Goal: Information Seeking & Learning: Learn about a topic

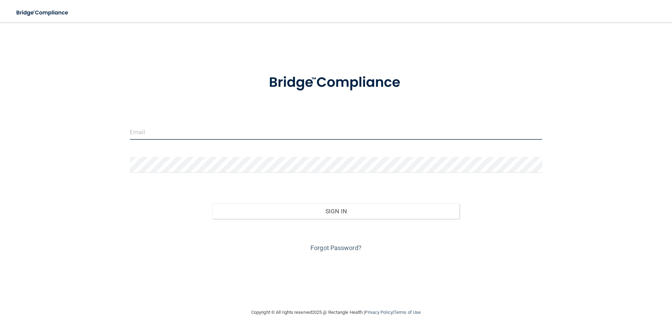
click at [147, 137] on input "email" at bounding box center [336, 132] width 412 height 16
type input "[PERSON_NAME][EMAIL_ADDRESS][DOMAIN_NAME]"
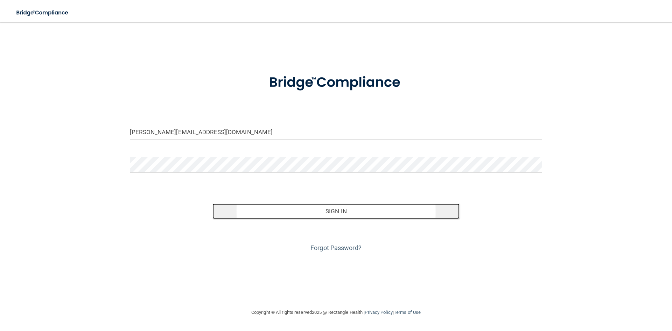
click at [324, 207] on button "Sign In" at bounding box center [335, 210] width 247 height 15
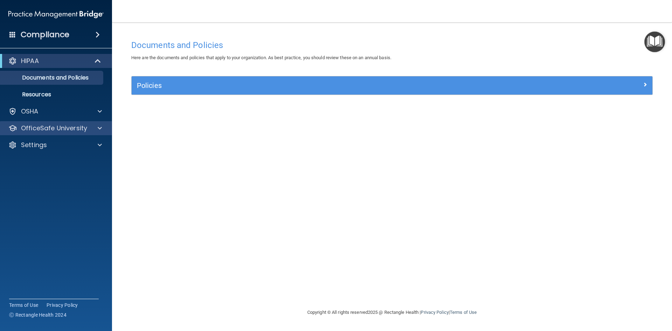
click at [49, 122] on div "OfficeSafe University" at bounding box center [56, 128] width 112 height 14
click at [99, 127] on span at bounding box center [100, 128] width 4 height 8
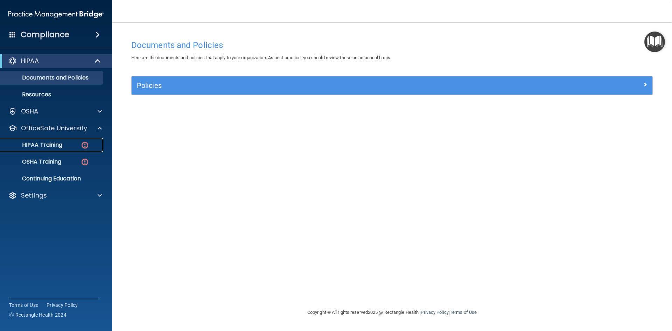
click at [65, 147] on div "HIPAA Training" at bounding box center [53, 144] width 96 height 7
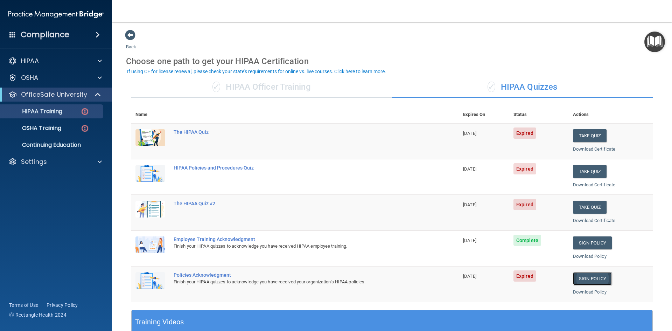
click at [581, 279] on link "Sign Policy" at bounding box center [592, 278] width 39 height 13
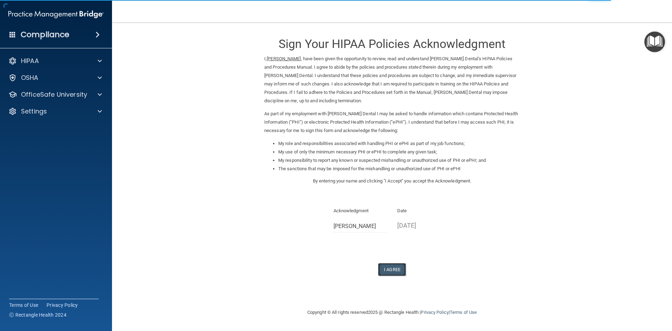
click at [390, 268] on button "I Agree" at bounding box center [392, 269] width 28 height 13
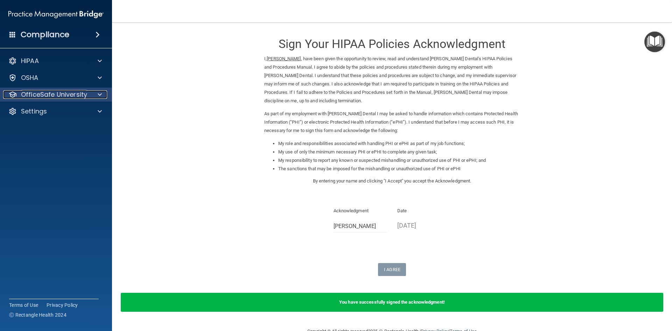
click at [58, 95] on p "OfficeSafe University" at bounding box center [54, 94] width 66 height 8
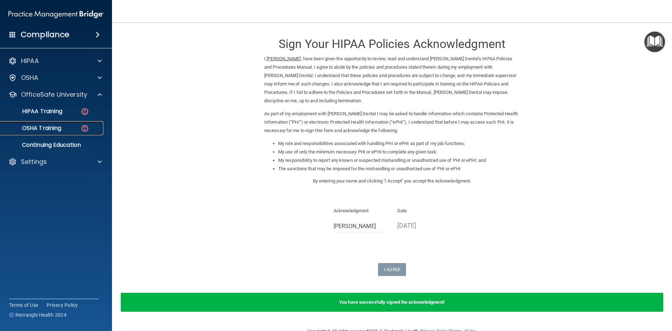
click at [55, 129] on p "OSHA Training" at bounding box center [33, 128] width 57 height 7
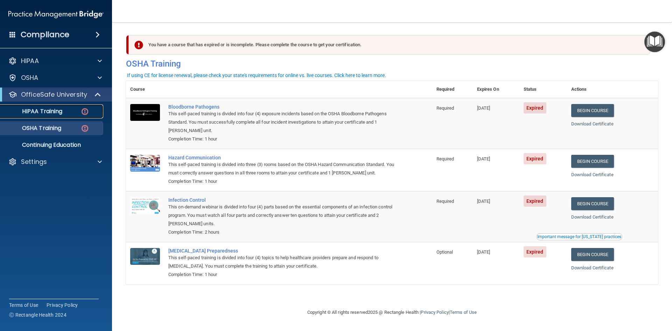
click at [43, 112] on p "HIPAA Training" at bounding box center [34, 111] width 58 height 7
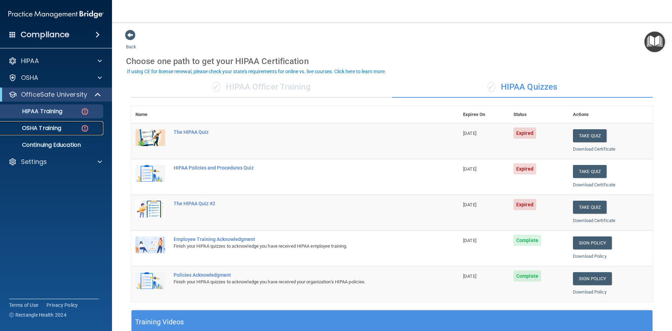
click at [61, 125] on p "OSHA Training" at bounding box center [33, 128] width 57 height 7
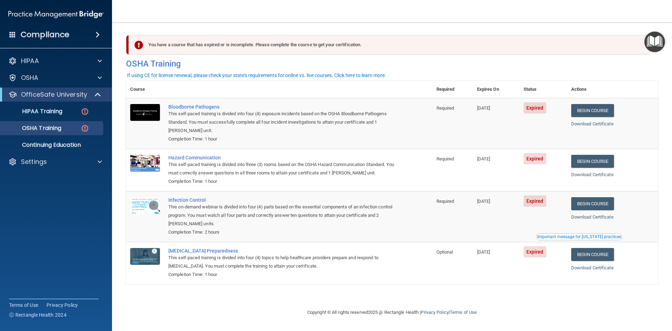
click at [57, 120] on ul "HIPAA Training OSHA Training Continuing Education" at bounding box center [56, 126] width 127 height 50
click at [54, 112] on p "HIPAA Training" at bounding box center [34, 111] width 58 height 7
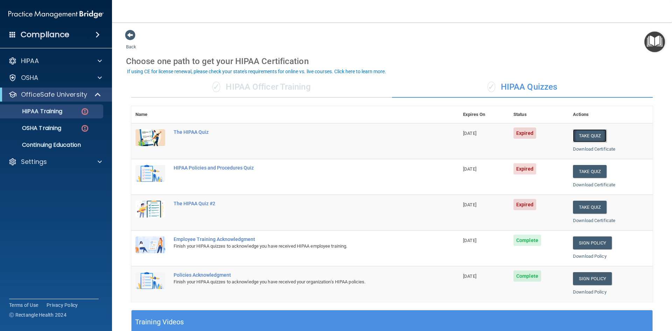
click at [587, 136] on button "Take Quiz" at bounding box center [590, 135] width 34 height 13
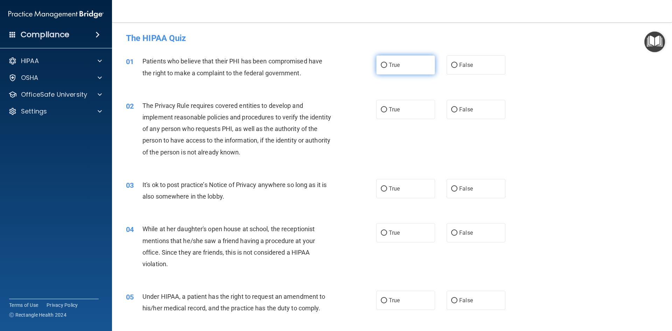
click at [381, 65] on input "True" at bounding box center [384, 65] width 6 height 5
radio input "true"
click at [381, 110] on input "True" at bounding box center [384, 109] width 6 height 5
radio input "true"
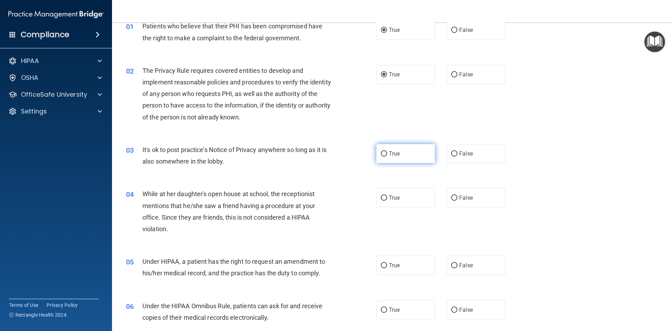
scroll to position [70, 0]
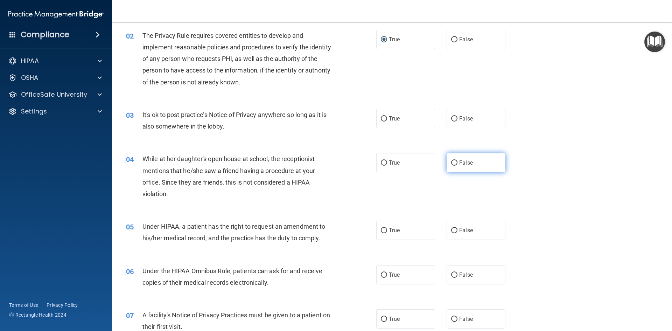
click at [451, 162] on input "False" at bounding box center [454, 162] width 6 height 5
radio input "true"
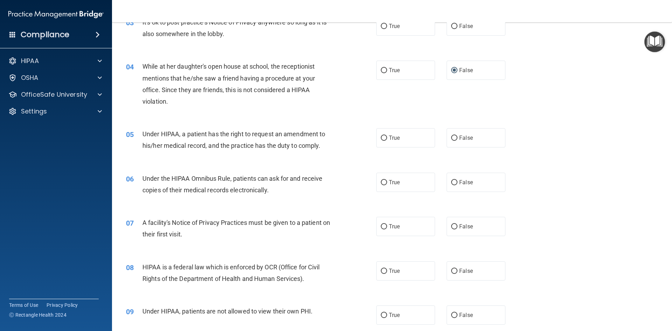
scroll to position [175, 0]
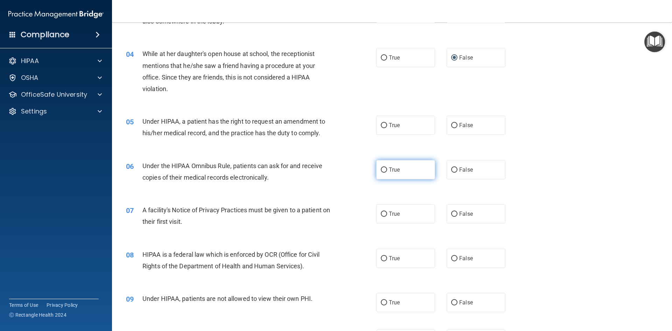
click at [381, 168] on input "True" at bounding box center [384, 169] width 6 height 5
radio input "true"
click at [381, 214] on input "True" at bounding box center [384, 213] width 6 height 5
radio input "true"
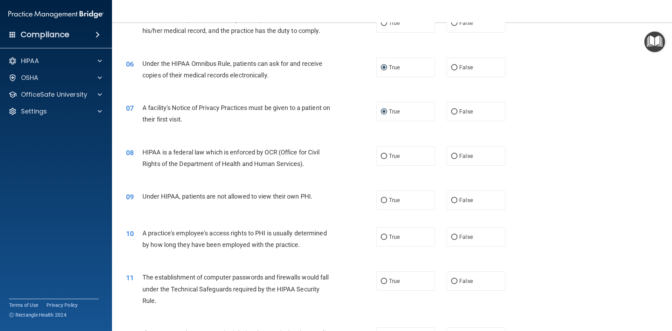
scroll to position [280, 0]
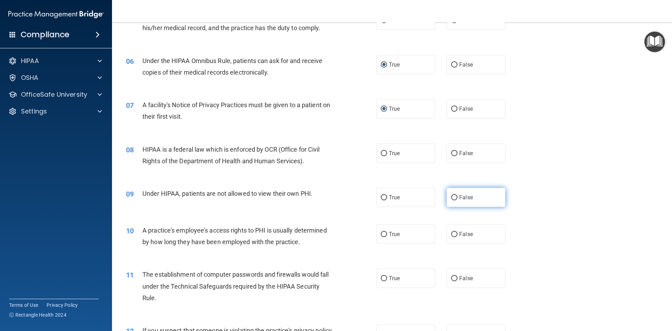
click at [451, 195] on input "False" at bounding box center [454, 197] width 6 height 5
radio input "true"
click at [452, 234] on input "False" at bounding box center [454, 234] width 6 height 5
radio input "true"
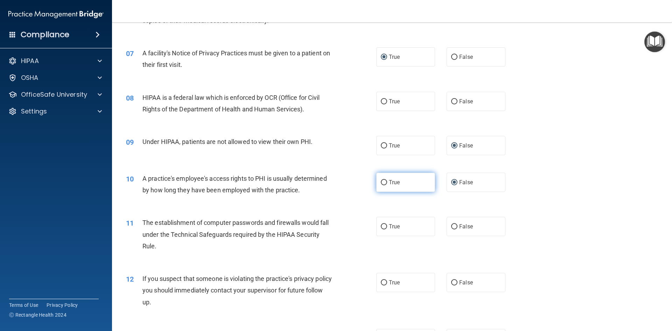
scroll to position [350, 0]
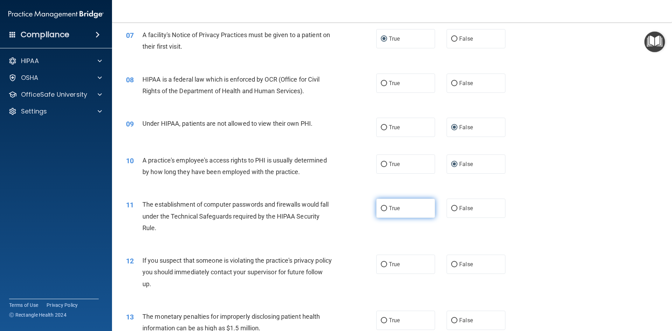
click at [381, 210] on input "True" at bounding box center [384, 208] width 6 height 5
radio input "true"
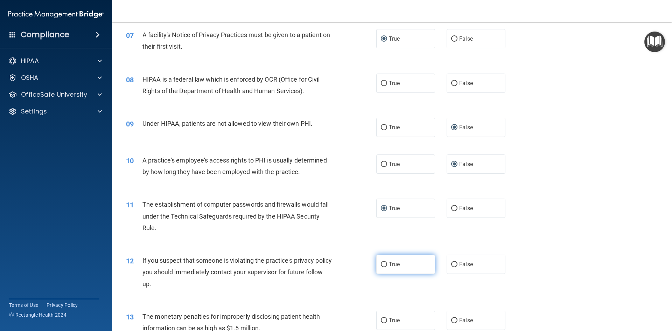
click at [381, 262] on input "True" at bounding box center [384, 264] width 6 height 5
radio input "true"
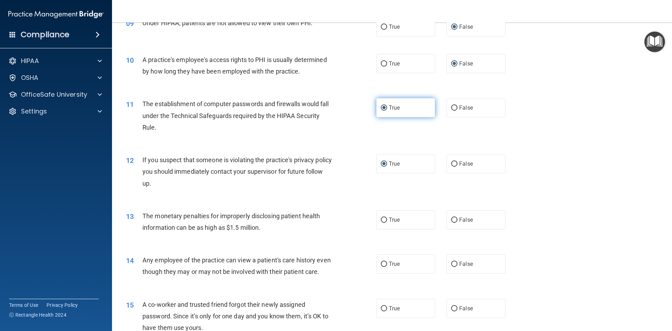
scroll to position [455, 0]
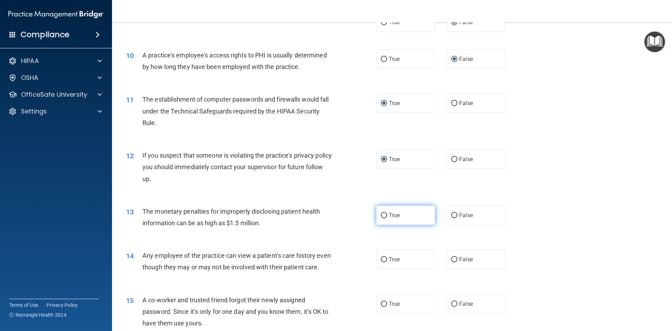
click at [381, 215] on input "True" at bounding box center [384, 215] width 6 height 5
radio input "true"
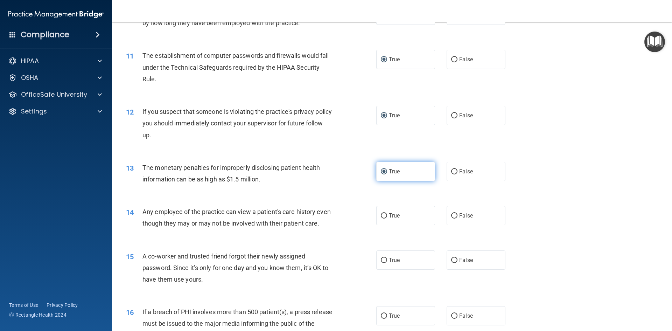
scroll to position [525, 0]
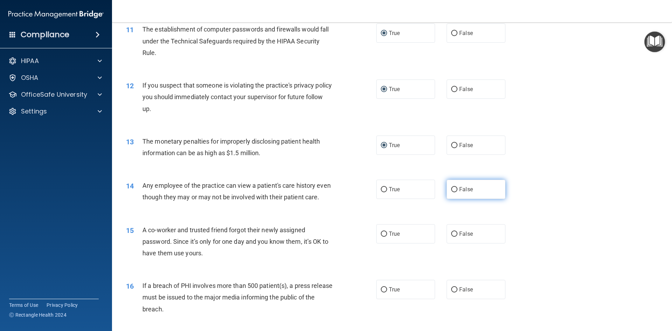
click at [451, 189] on input "False" at bounding box center [454, 189] width 6 height 5
radio input "true"
click at [451, 236] on input "False" at bounding box center [454, 233] width 6 height 5
radio input "true"
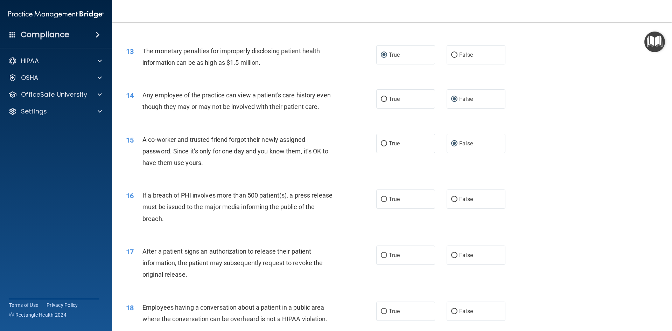
scroll to position [630, 0]
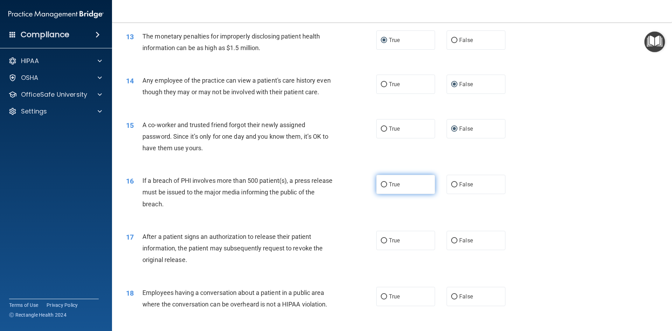
click at [381, 187] on input "True" at bounding box center [384, 184] width 6 height 5
radio input "true"
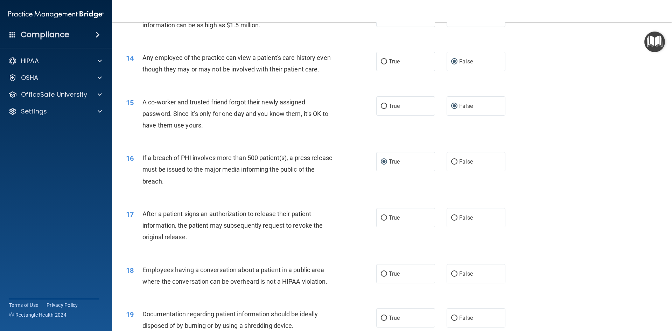
scroll to position [665, 0]
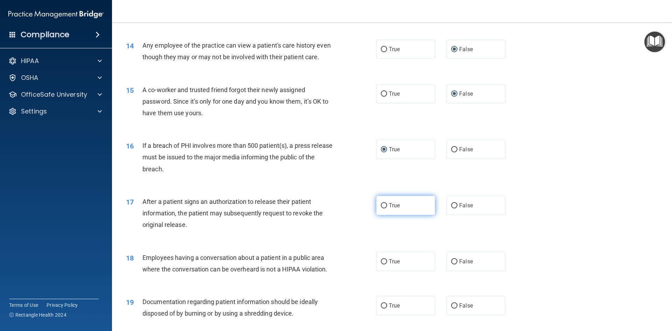
click at [381, 208] on input "True" at bounding box center [384, 205] width 6 height 5
radio input "true"
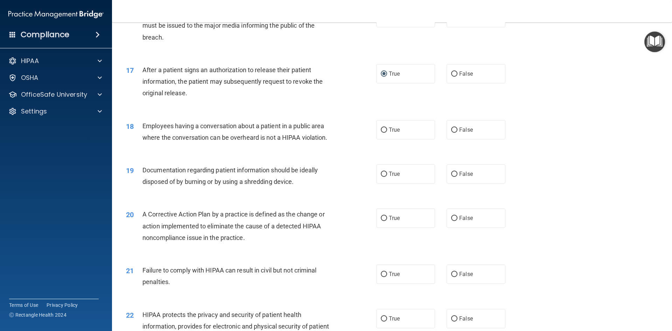
scroll to position [805, 0]
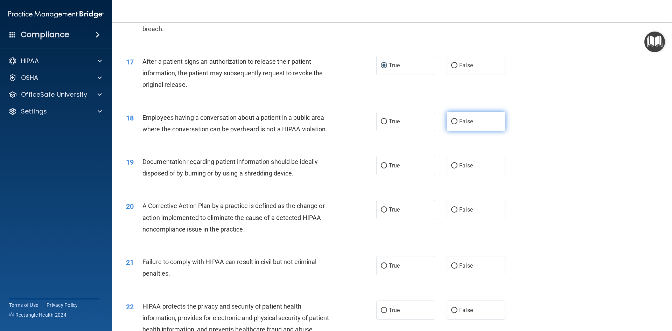
click at [451, 124] on input "False" at bounding box center [454, 121] width 6 height 5
radio input "true"
click at [381, 168] on input "True" at bounding box center [384, 165] width 6 height 5
radio input "true"
click at [381, 268] on input "True" at bounding box center [384, 265] width 6 height 5
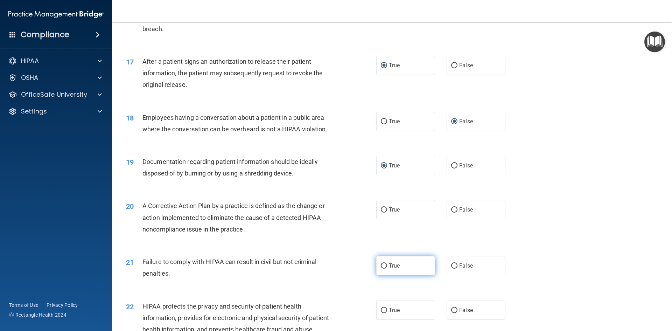
radio input "true"
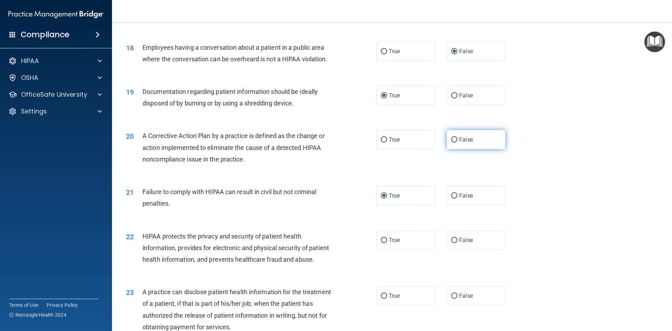
scroll to position [910, 0]
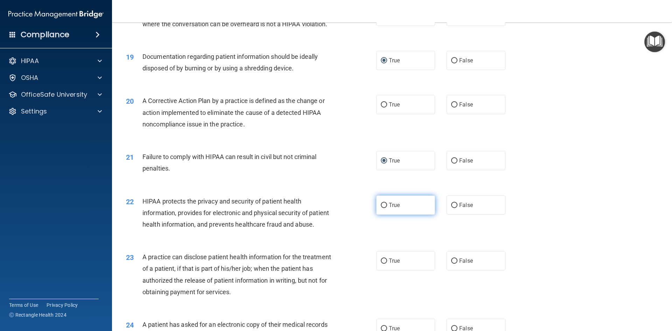
click at [381, 208] on input "True" at bounding box center [384, 205] width 6 height 5
radio input "true"
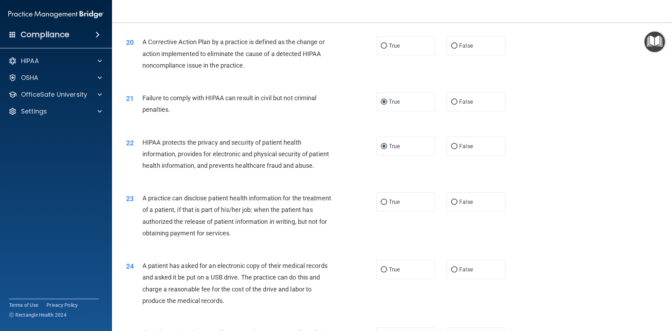
scroll to position [980, 0]
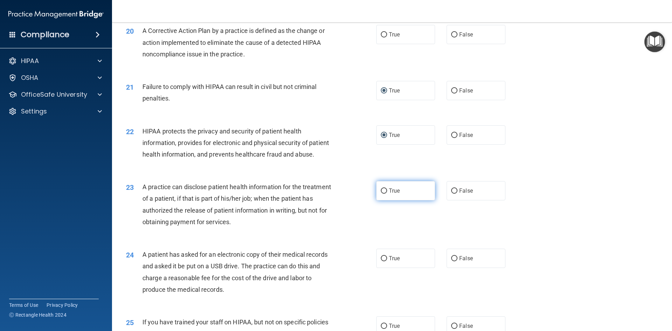
click at [381, 193] on input "True" at bounding box center [384, 190] width 6 height 5
radio input "true"
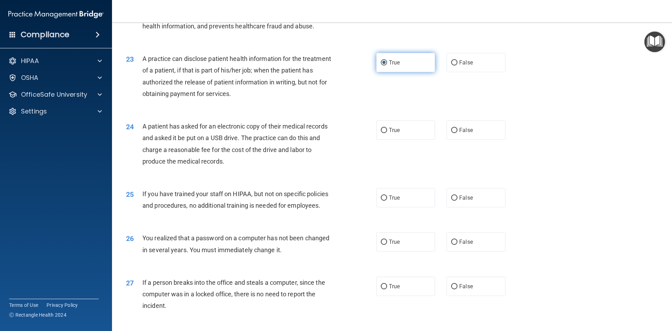
scroll to position [1119, 0]
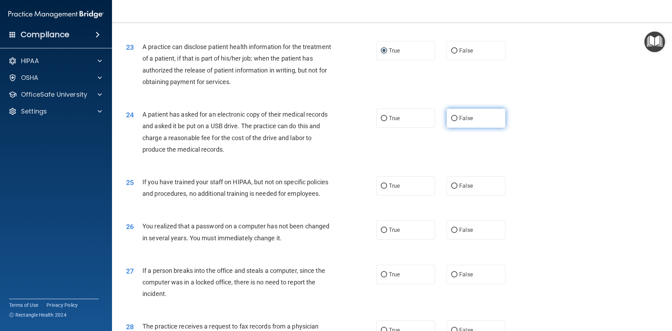
click at [452, 121] on input "False" at bounding box center [454, 118] width 6 height 5
radio input "true"
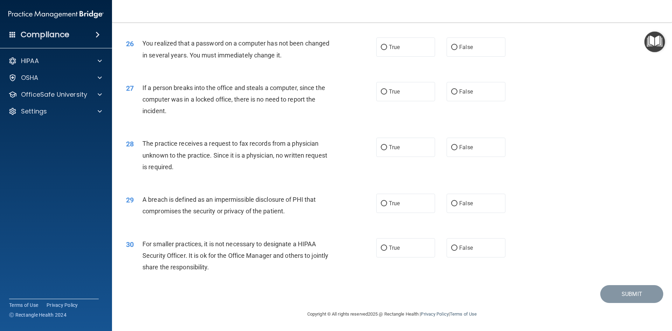
scroll to position [1337, 0]
click at [452, 93] on input "False" at bounding box center [454, 91] width 6 height 5
radio input "true"
click at [381, 49] on input "True" at bounding box center [384, 47] width 6 height 5
radio input "true"
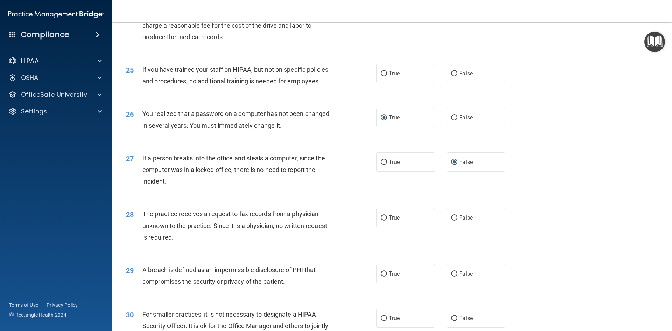
scroll to position [1197, 0]
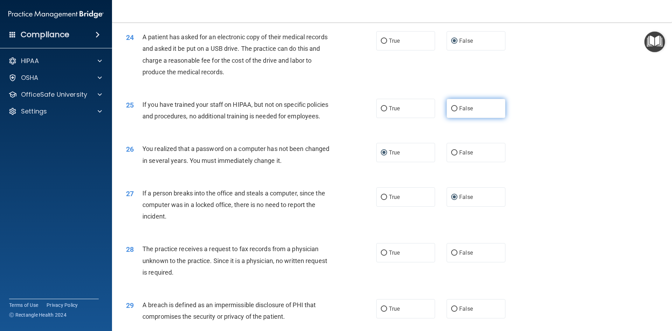
click at [451, 111] on input "False" at bounding box center [454, 108] width 6 height 5
radio input "true"
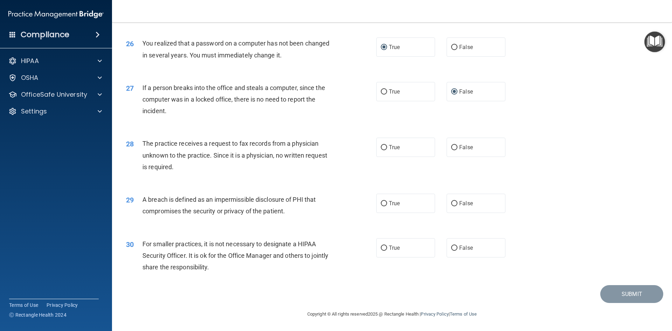
scroll to position [1337, 0]
click at [381, 148] on input "True" at bounding box center [384, 147] width 6 height 5
radio input "true"
click at [382, 204] on input "True" at bounding box center [384, 203] width 6 height 5
radio input "true"
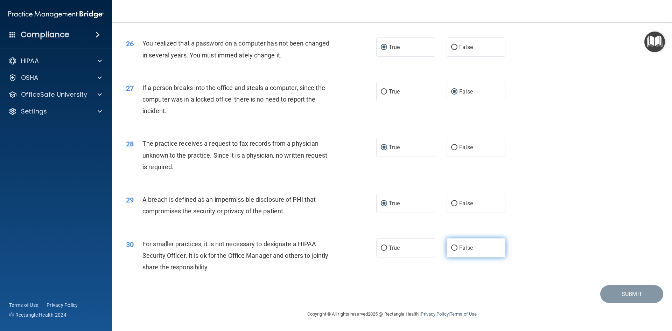
click at [451, 246] on input "False" at bounding box center [454, 247] width 6 height 5
radio input "true"
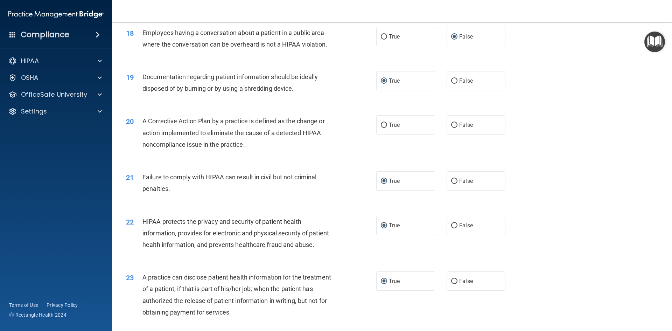
scroll to position [882, 0]
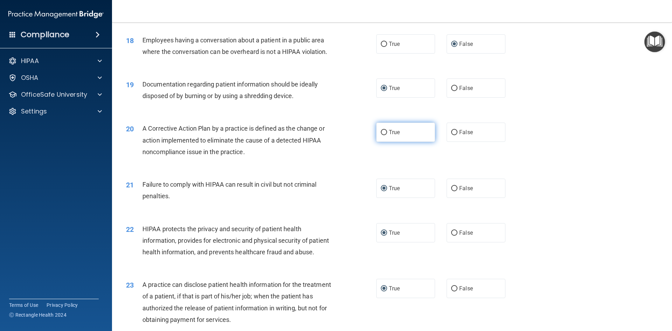
click at [381, 135] on input "True" at bounding box center [384, 132] width 6 height 5
radio input "true"
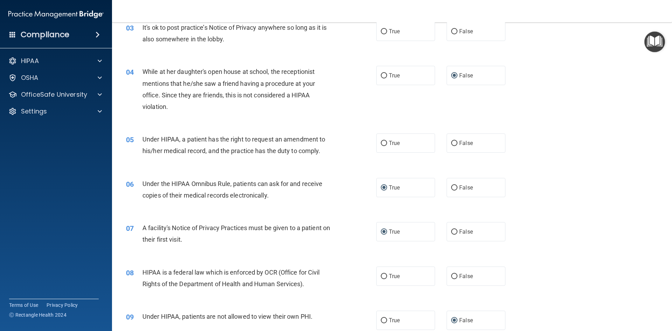
scroll to position [147, 0]
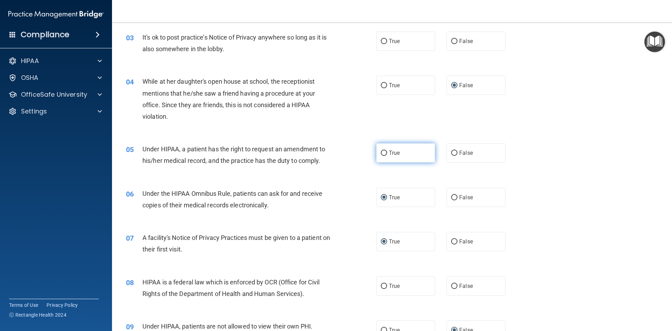
click at [381, 151] on input "True" at bounding box center [384, 152] width 6 height 5
radio input "true"
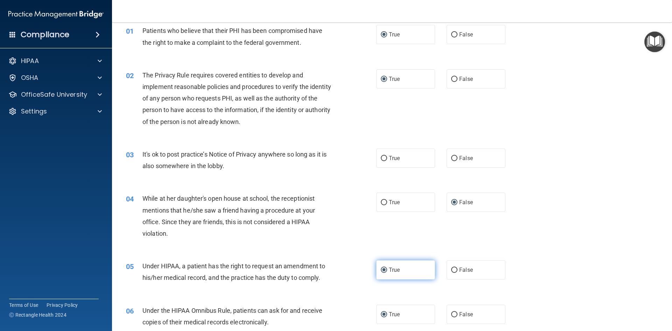
scroll to position [0, 0]
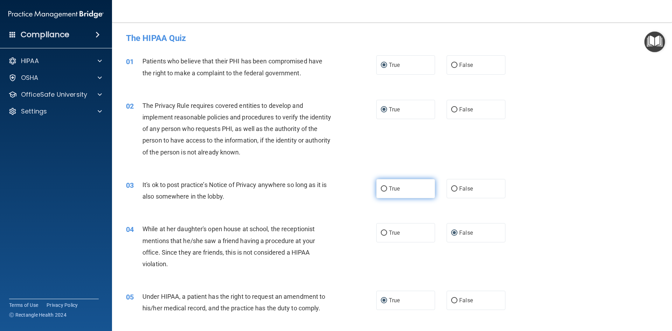
click at [382, 189] on input "True" at bounding box center [384, 188] width 6 height 5
radio input "true"
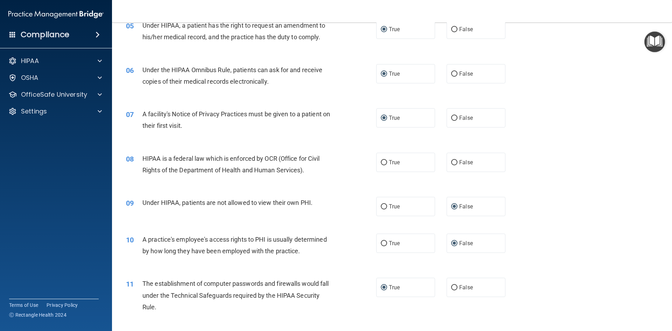
scroll to position [252, 0]
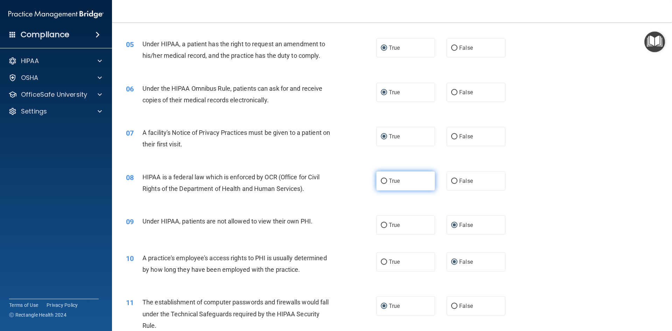
click at [382, 179] on input "True" at bounding box center [384, 180] width 6 height 5
radio input "true"
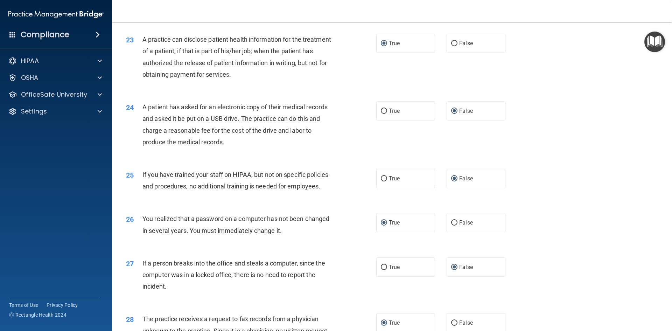
scroll to position [1337, 0]
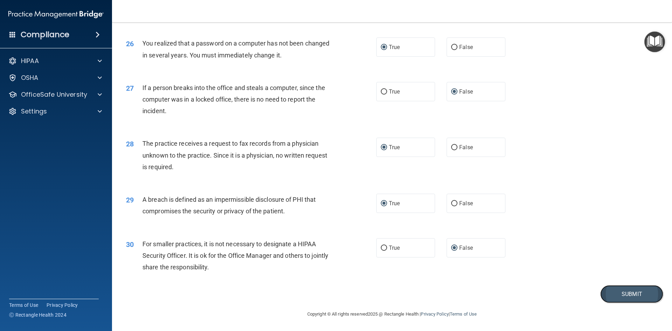
click at [630, 294] on button "Submit" at bounding box center [631, 294] width 63 height 18
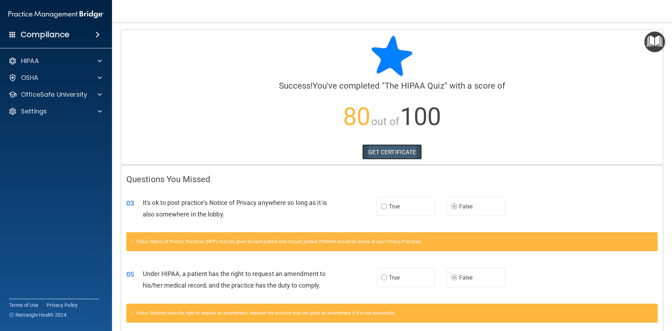
click at [395, 150] on link "GET CERTIFICATE" at bounding box center [392, 151] width 60 height 15
click at [66, 95] on p "OfficeSafe University" at bounding box center [54, 94] width 66 height 8
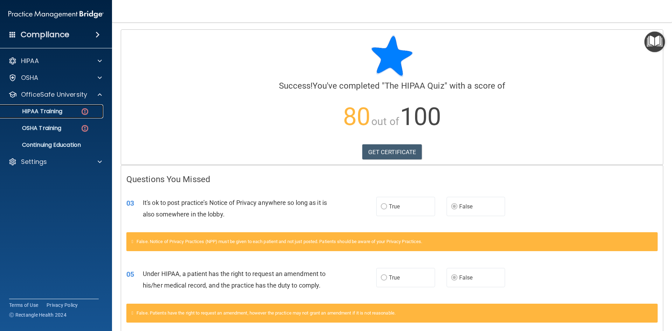
click at [59, 112] on p "HIPAA Training" at bounding box center [34, 111] width 58 height 7
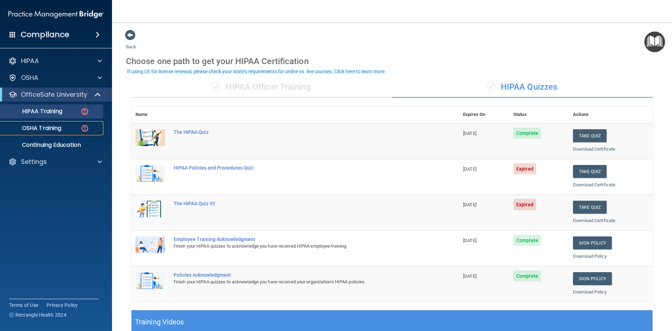
click at [68, 130] on div "OSHA Training" at bounding box center [53, 128] width 96 height 7
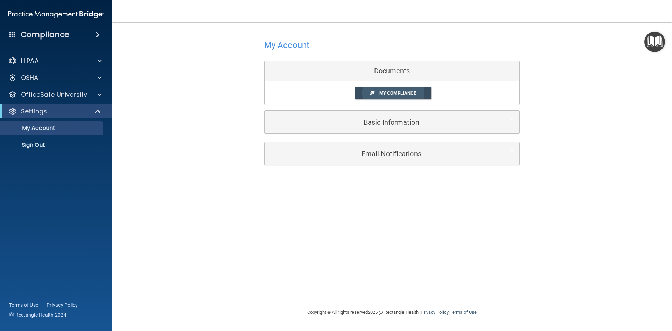
click at [402, 94] on span "My Compliance" at bounding box center [397, 92] width 37 height 5
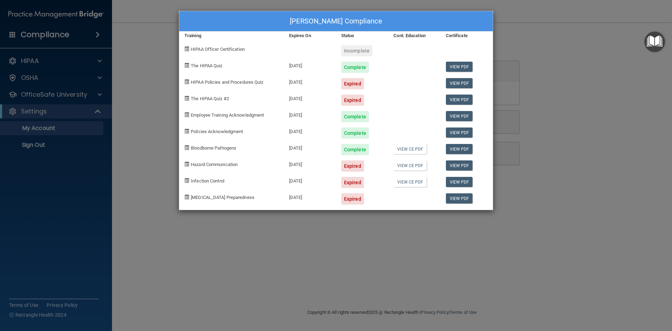
click at [357, 166] on div "Expired" at bounding box center [352, 165] width 23 height 11
click at [76, 94] on div "Angela Ellis's Compliance Training Expires On Status Cont. Education Certificat…" at bounding box center [336, 165] width 672 height 331
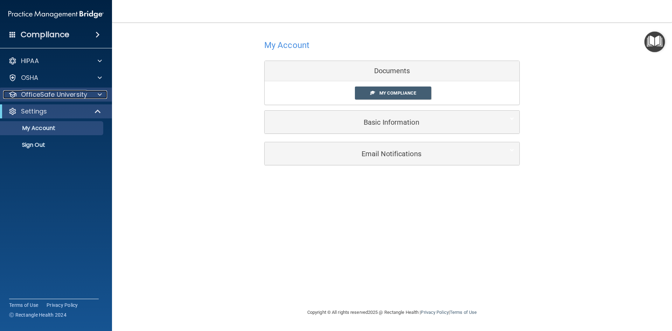
click at [76, 94] on p "OfficeSafe University" at bounding box center [54, 94] width 66 height 8
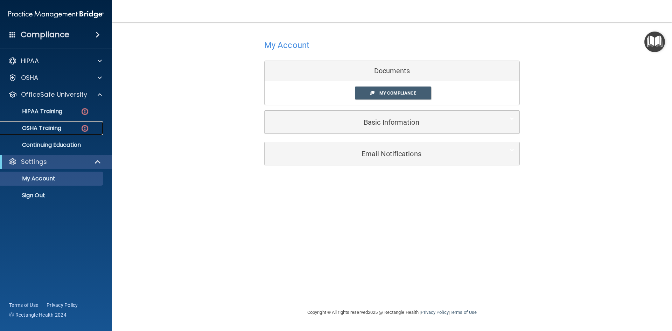
click at [67, 125] on div "OSHA Training" at bounding box center [53, 128] width 96 height 7
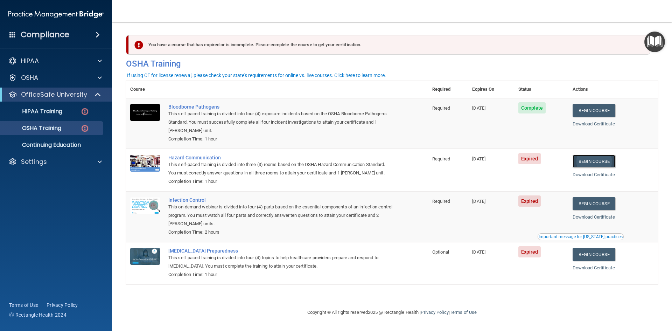
click at [599, 163] on link "Begin Course" at bounding box center [593, 161] width 43 height 13
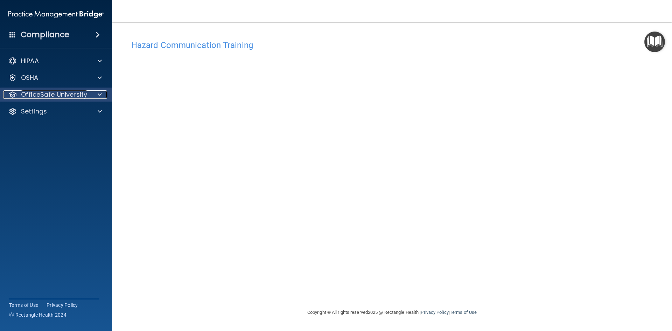
click at [75, 94] on p "OfficeSafe University" at bounding box center [54, 94] width 66 height 8
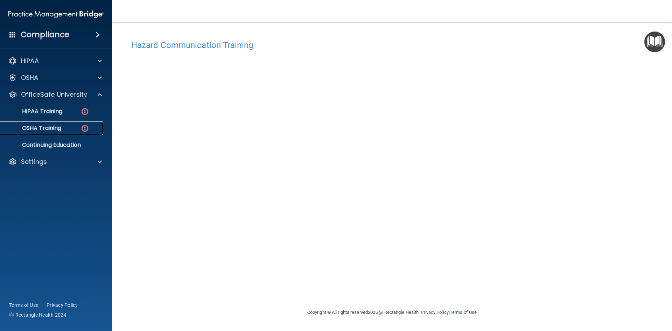
click at [60, 123] on link "OSHA Training" at bounding box center [48, 128] width 110 height 14
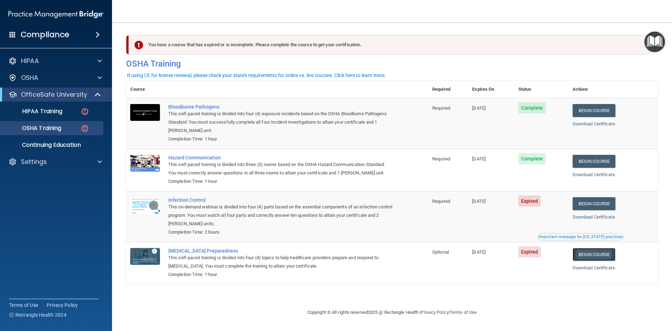
click at [608, 256] on link "Begin Course" at bounding box center [593, 254] width 43 height 13
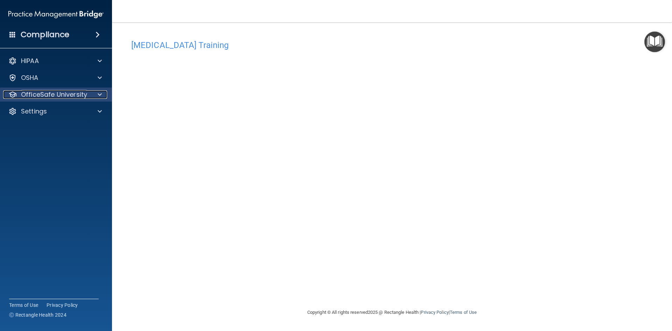
click at [67, 93] on p "OfficeSafe University" at bounding box center [54, 94] width 66 height 8
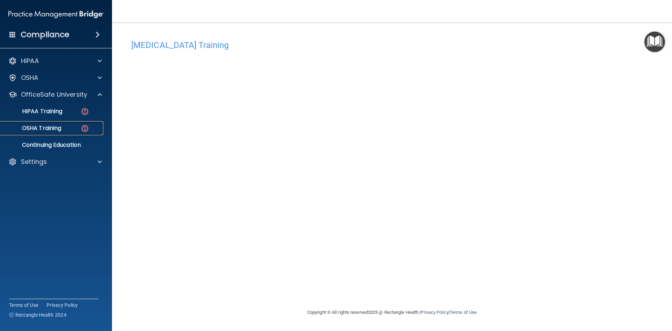
click at [59, 130] on p "OSHA Training" at bounding box center [33, 128] width 57 height 7
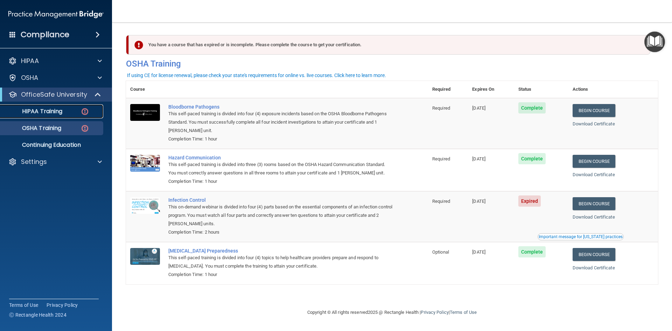
click at [66, 113] on div "HIPAA Training" at bounding box center [53, 111] width 96 height 7
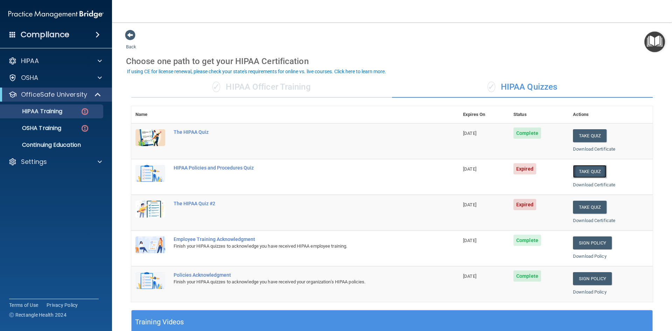
click at [590, 172] on button "Take Quiz" at bounding box center [590, 171] width 34 height 13
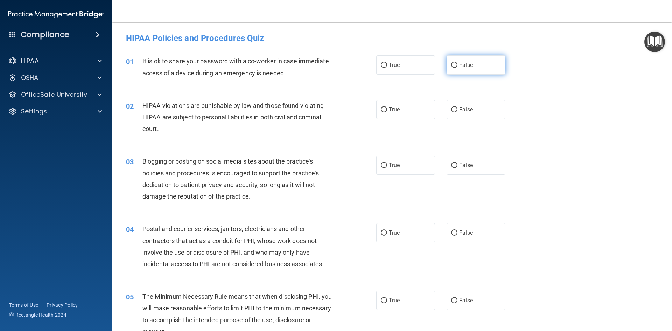
click at [453, 63] on input "False" at bounding box center [454, 65] width 6 height 5
radio input "true"
click at [381, 107] on input "True" at bounding box center [384, 109] width 6 height 5
radio input "true"
click at [447, 162] on label "False" at bounding box center [475, 164] width 59 height 19
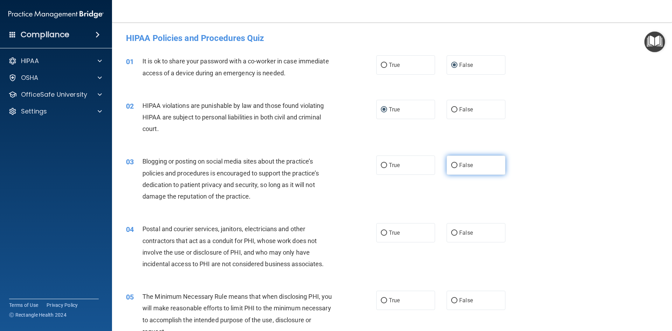
click at [451, 163] on input "False" at bounding box center [454, 165] width 6 height 5
radio input "true"
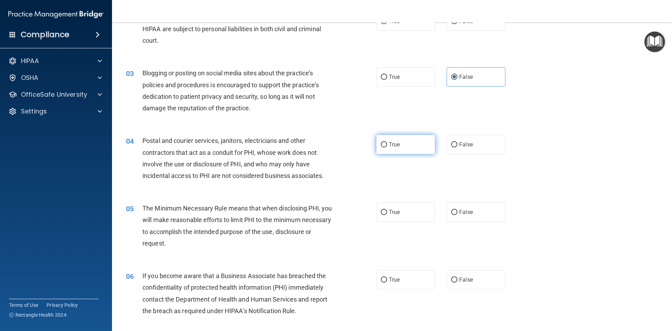
scroll to position [105, 0]
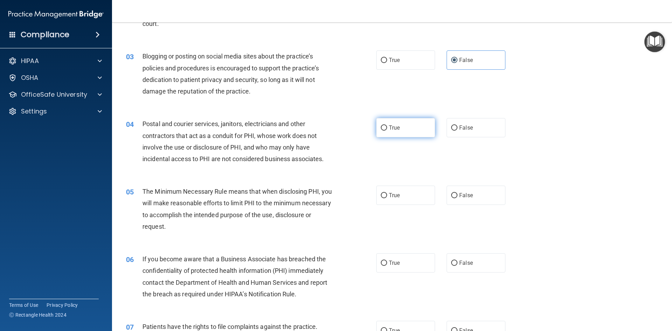
click at [381, 127] on input "True" at bounding box center [384, 127] width 6 height 5
radio input "true"
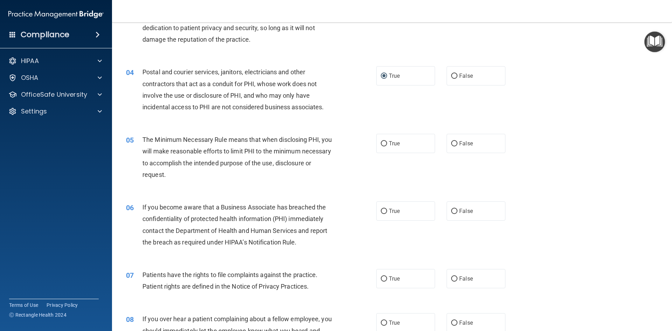
scroll to position [175, 0]
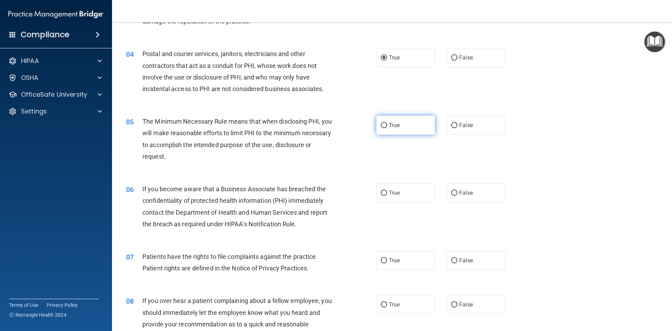
click at [382, 124] on input "True" at bounding box center [384, 125] width 6 height 5
radio input "true"
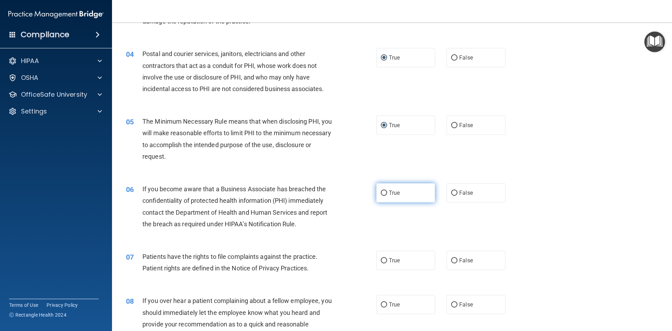
click at [381, 192] on input "True" at bounding box center [384, 192] width 6 height 5
radio input "true"
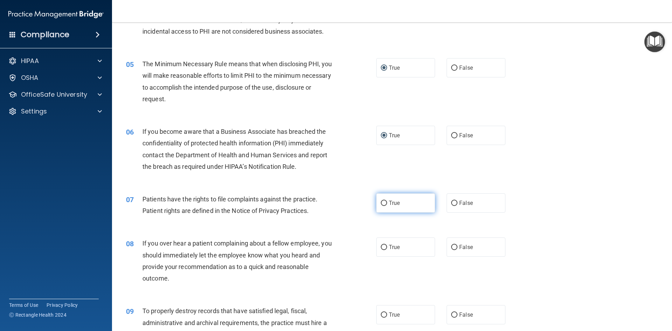
scroll to position [245, 0]
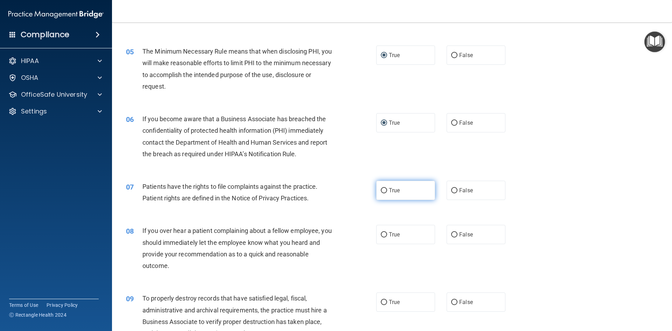
click at [384, 190] on input "True" at bounding box center [384, 190] width 6 height 5
radio input "true"
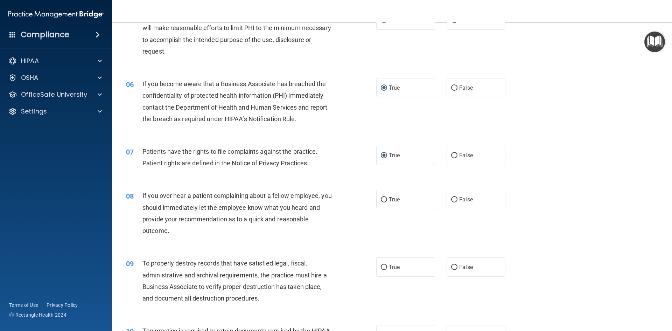
scroll to position [315, 0]
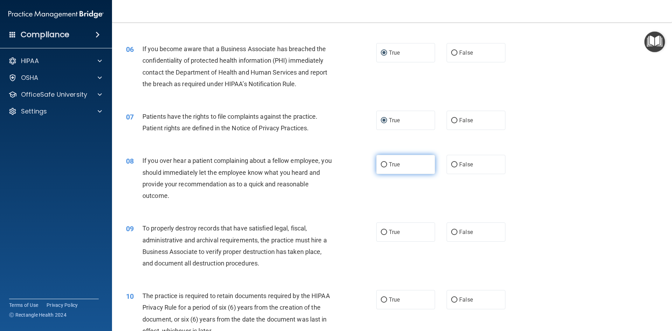
click at [381, 163] on input "True" at bounding box center [384, 164] width 6 height 5
radio input "true"
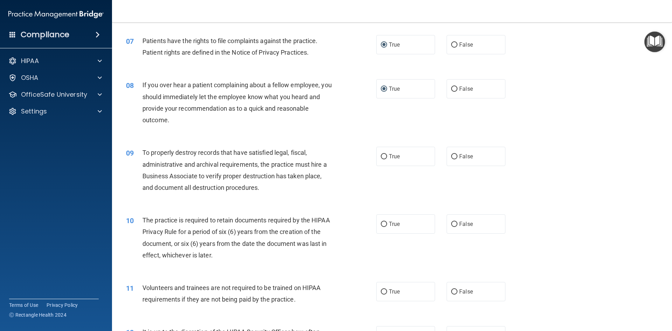
scroll to position [420, 0]
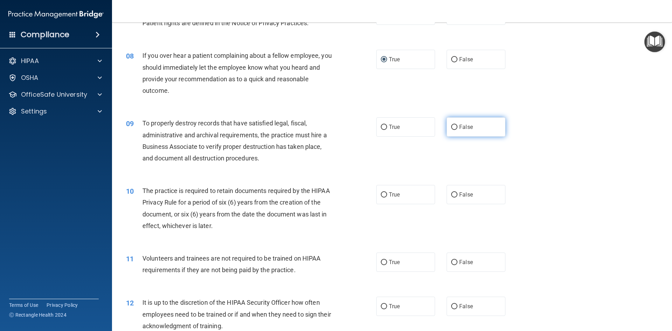
click at [451, 126] on input "False" at bounding box center [454, 127] width 6 height 5
radio input "true"
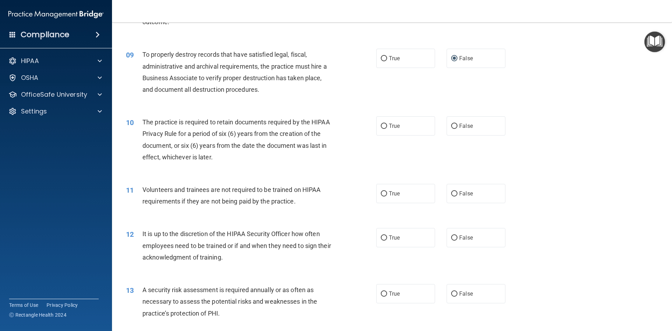
scroll to position [490, 0]
click at [381, 124] on input "True" at bounding box center [384, 124] width 6 height 5
radio input "true"
click at [382, 188] on label "True" at bounding box center [405, 191] width 59 height 19
click at [382, 190] on input "True" at bounding box center [384, 192] width 6 height 5
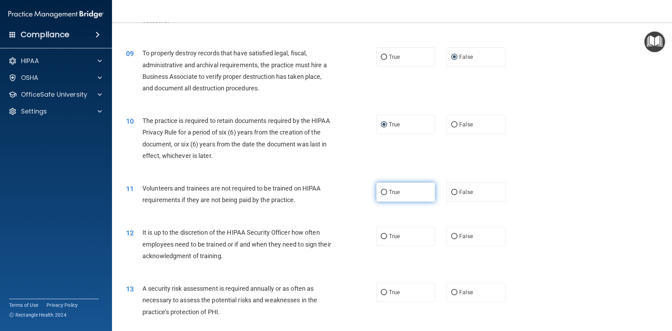
radio input "true"
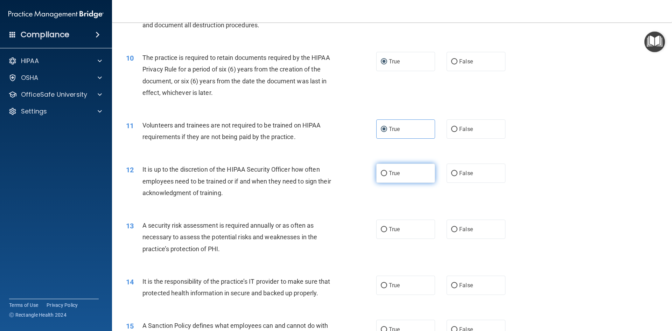
scroll to position [560, 0]
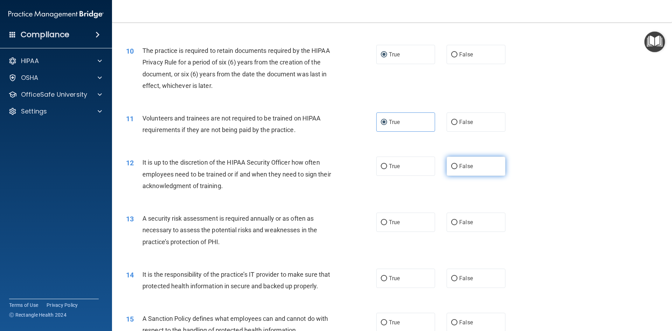
click at [452, 164] on input "False" at bounding box center [454, 166] width 6 height 5
radio input "true"
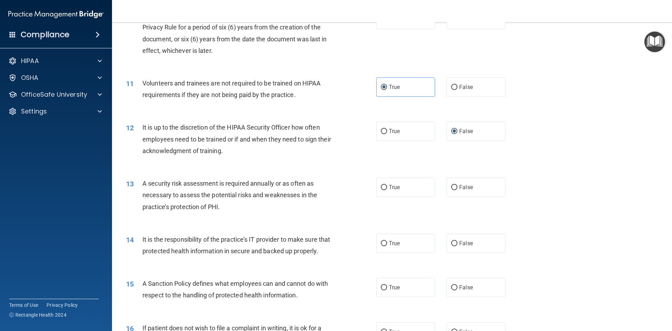
scroll to position [630, 0]
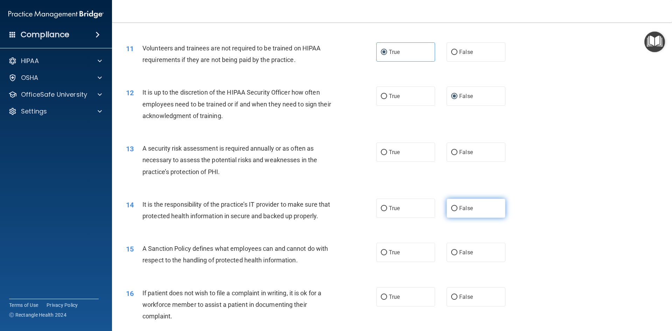
click at [451, 209] on input "False" at bounding box center [454, 208] width 6 height 5
radio input "true"
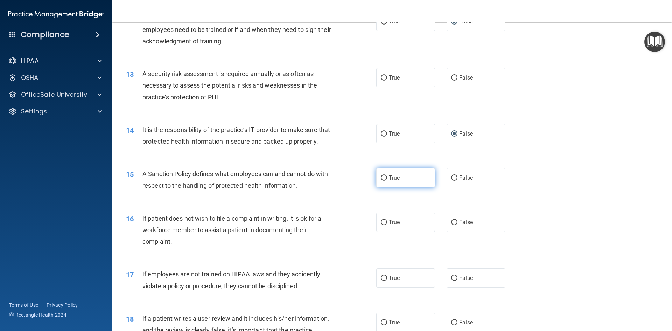
scroll to position [735, 0]
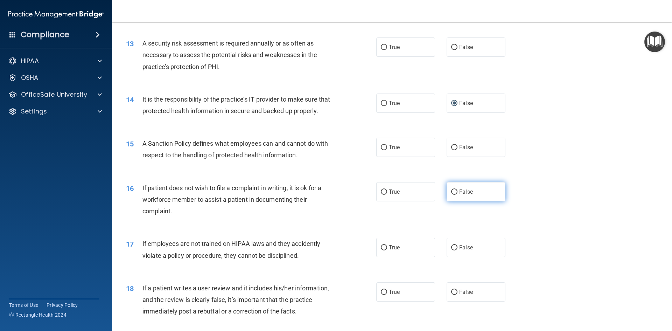
click at [452, 195] on input "False" at bounding box center [454, 191] width 6 height 5
radio input "true"
click at [381, 250] on input "True" at bounding box center [384, 247] width 6 height 5
radio input "true"
click at [381, 150] on input "True" at bounding box center [384, 147] width 6 height 5
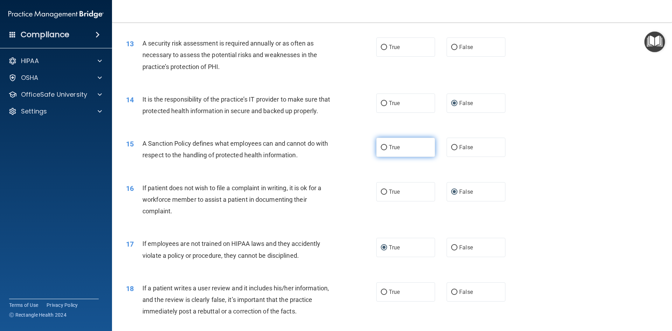
radio input "true"
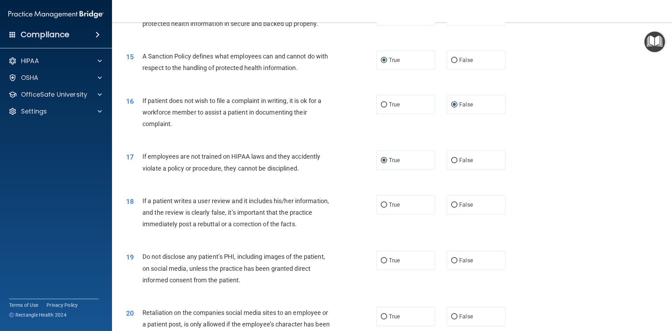
scroll to position [840, 0]
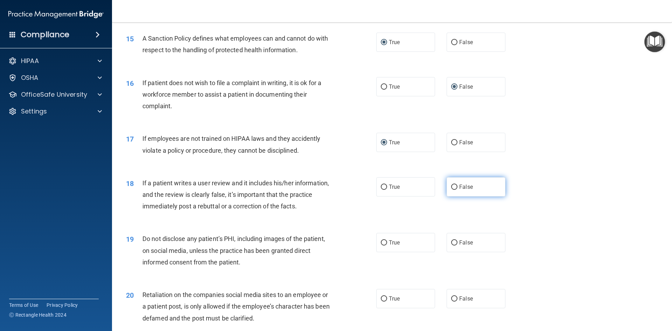
click at [452, 190] on input "False" at bounding box center [454, 186] width 6 height 5
radio input "true"
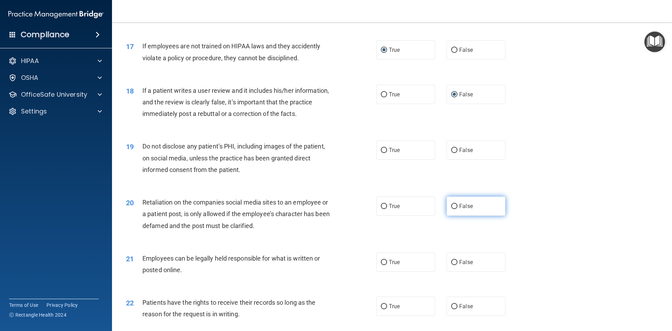
scroll to position [945, 0]
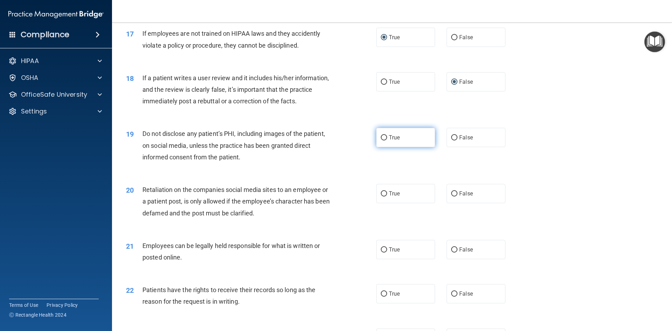
click at [382, 140] on input "True" at bounding box center [384, 137] width 6 height 5
radio input "true"
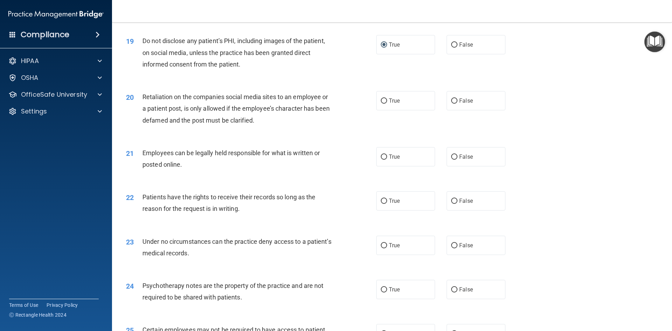
scroll to position [1050, 0]
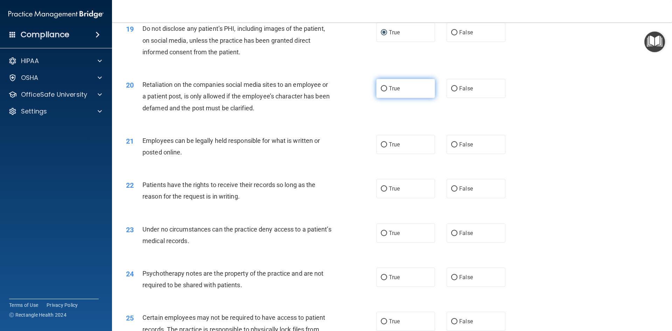
click at [381, 91] on input "True" at bounding box center [384, 88] width 6 height 5
radio input "true"
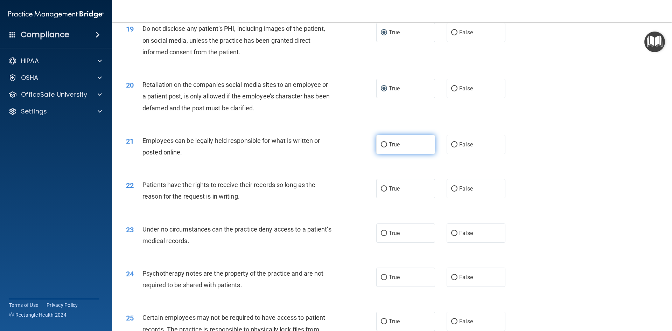
click at [381, 147] on input "True" at bounding box center [384, 144] width 6 height 5
radio input "true"
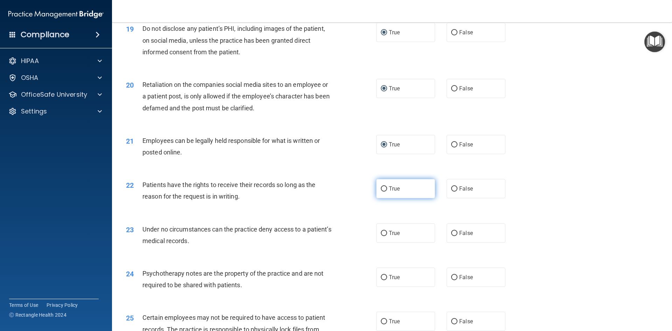
click at [377, 198] on label "True" at bounding box center [405, 188] width 59 height 19
click at [381, 191] on input "True" at bounding box center [384, 188] width 6 height 5
radio input "true"
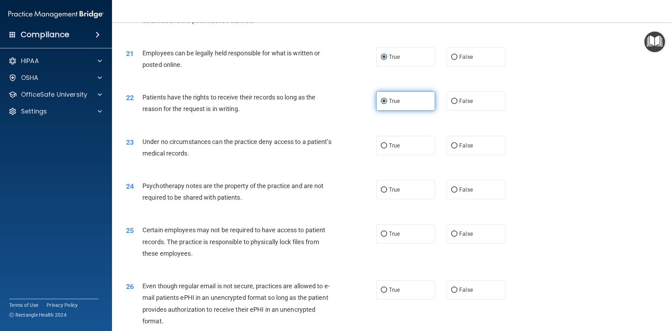
scroll to position [1154, 0]
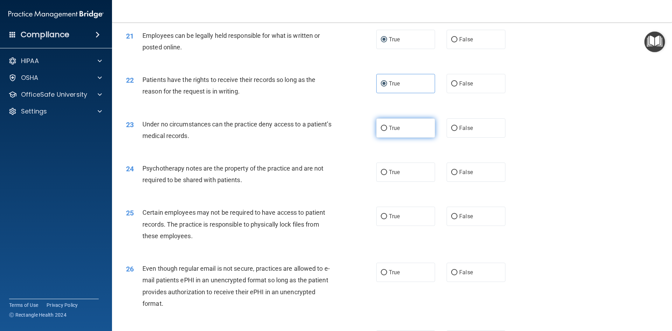
click at [381, 131] on input "True" at bounding box center [384, 128] width 6 height 5
radio input "true"
click at [381, 175] on input "True" at bounding box center [384, 172] width 6 height 5
radio input "true"
click at [381, 219] on input "True" at bounding box center [384, 216] width 6 height 5
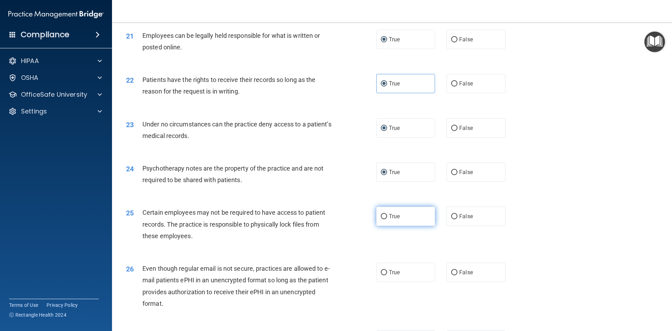
radio input "true"
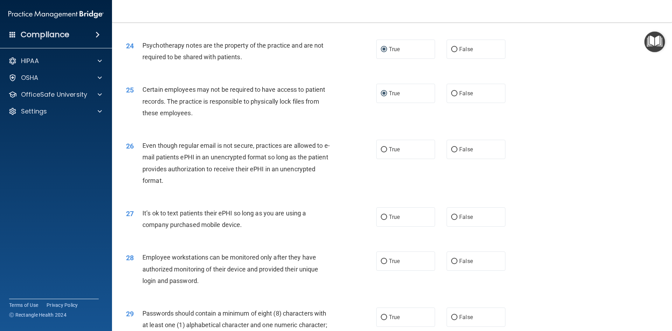
scroll to position [1294, 0]
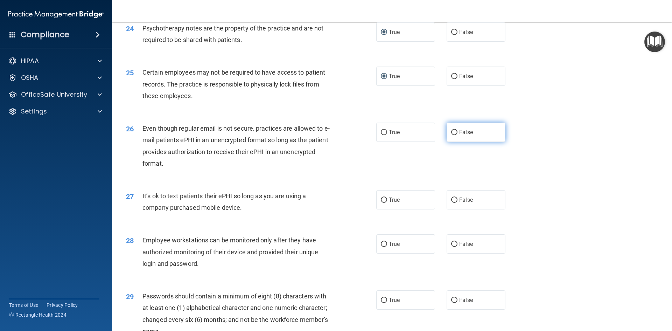
click at [452, 135] on input "False" at bounding box center [454, 132] width 6 height 5
radio input "true"
click at [451, 203] on input "False" at bounding box center [454, 199] width 6 height 5
radio input "true"
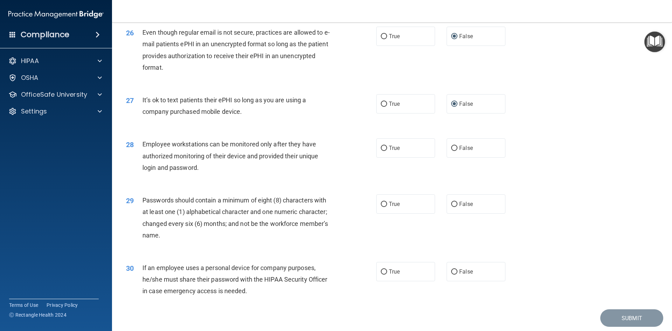
scroll to position [1399, 0]
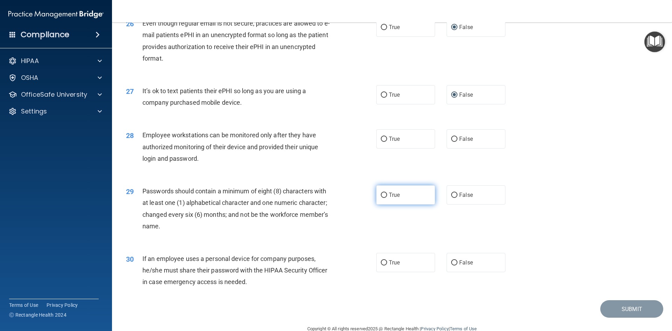
click at [379, 203] on label "True" at bounding box center [405, 194] width 59 height 19
click at [381, 198] on input "True" at bounding box center [384, 194] width 6 height 5
radio input "true"
click at [382, 265] on input "True" at bounding box center [384, 262] width 6 height 5
radio input "true"
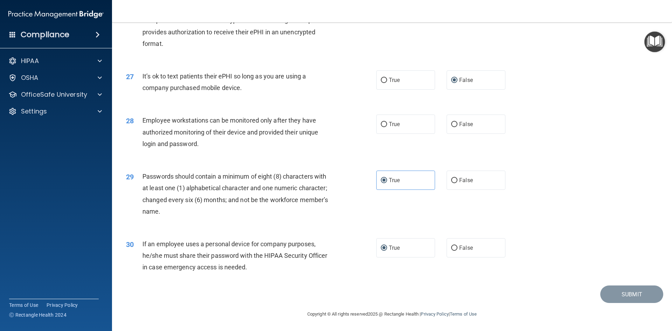
scroll to position [1426, 0]
click at [381, 123] on input "True" at bounding box center [384, 124] width 6 height 5
radio input "true"
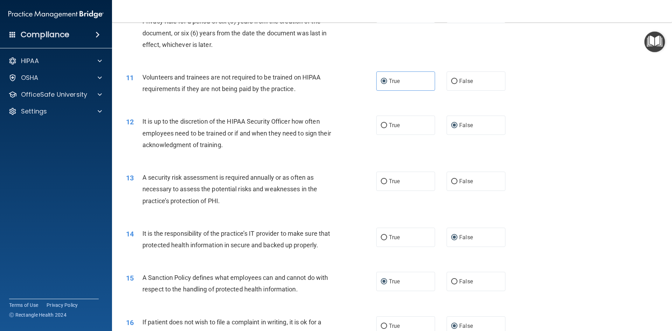
scroll to position [586, 0]
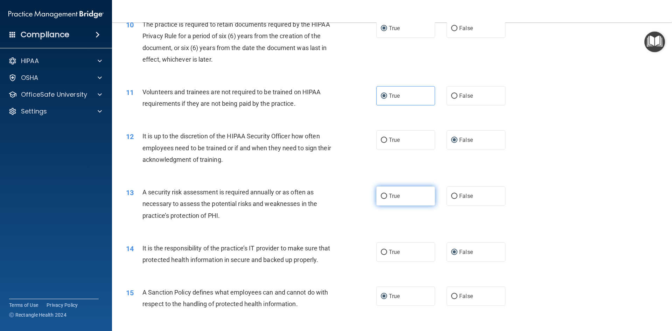
click at [383, 196] on input "True" at bounding box center [384, 195] width 6 height 5
radio input "true"
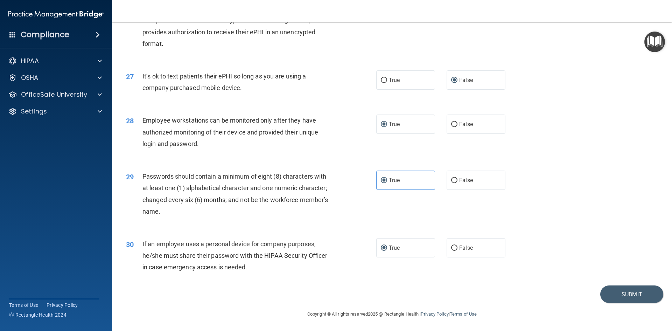
scroll to position [1426, 0]
click at [618, 297] on button "Submit" at bounding box center [631, 294] width 63 height 18
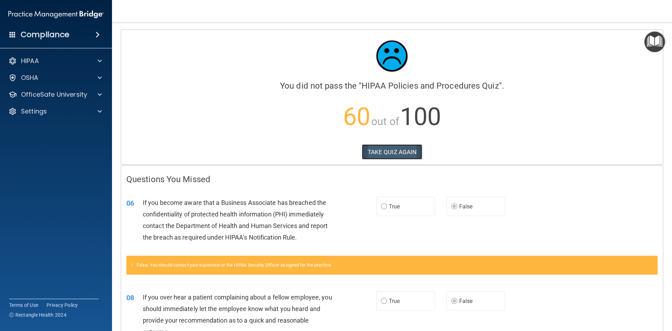
click at [397, 150] on button "TAKE QUIZ AGAIN" at bounding box center [392, 151] width 61 height 15
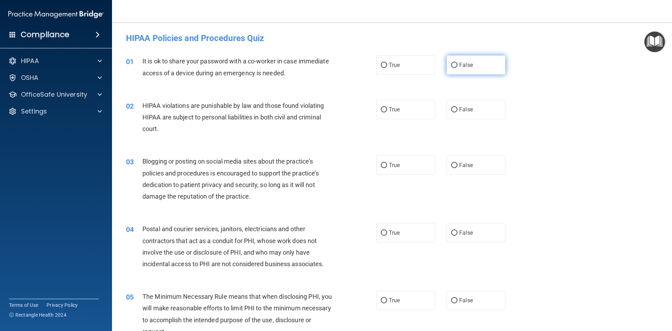
click at [451, 66] on input "False" at bounding box center [454, 65] width 6 height 5
radio input "true"
click at [382, 111] on input "True" at bounding box center [384, 109] width 6 height 5
radio input "true"
click at [451, 164] on input "False" at bounding box center [454, 165] width 6 height 5
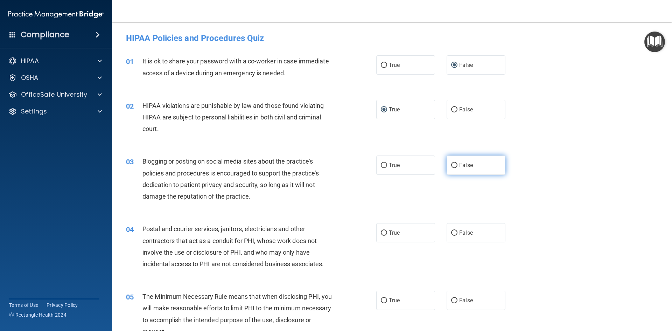
radio input "true"
click at [384, 234] on label "True" at bounding box center [405, 232] width 59 height 19
click at [384, 234] on input "True" at bounding box center [384, 232] width 6 height 5
radio input "true"
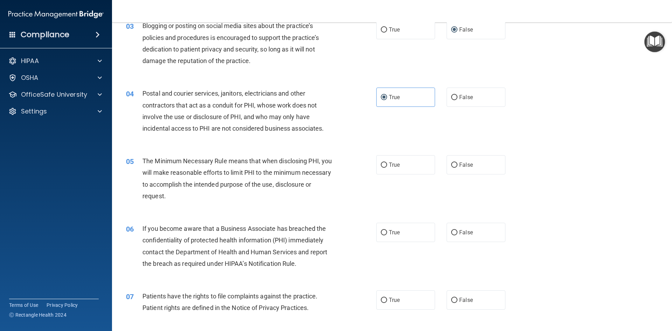
scroll to position [140, 0]
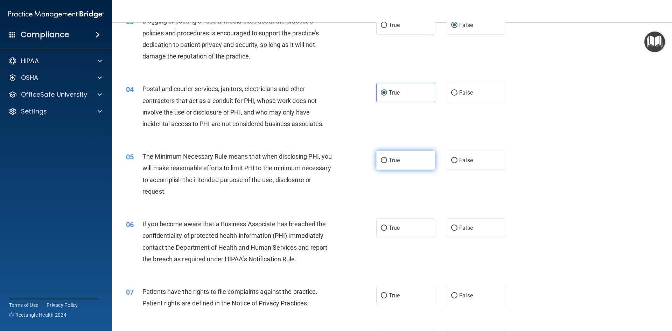
click at [382, 161] on input "True" at bounding box center [384, 160] width 6 height 5
radio input "true"
click at [451, 229] on input "False" at bounding box center [454, 227] width 6 height 5
radio input "true"
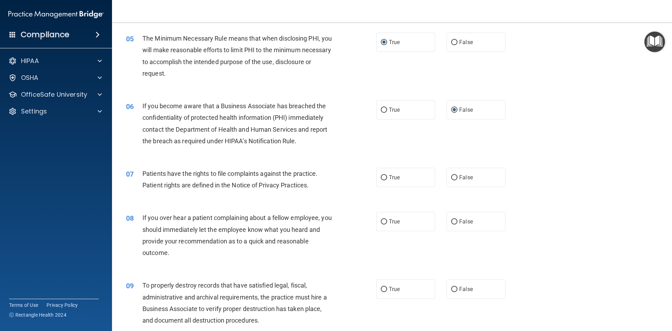
scroll to position [280, 0]
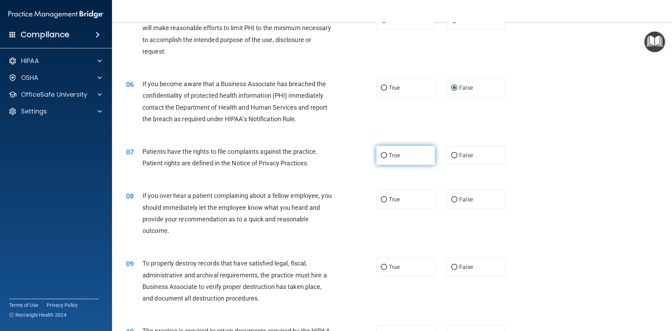
click at [383, 155] on input "True" at bounding box center [384, 155] width 6 height 5
radio input "true"
click at [446, 199] on label "False" at bounding box center [475, 199] width 59 height 19
click at [451, 199] on input "False" at bounding box center [454, 199] width 6 height 5
radio input "true"
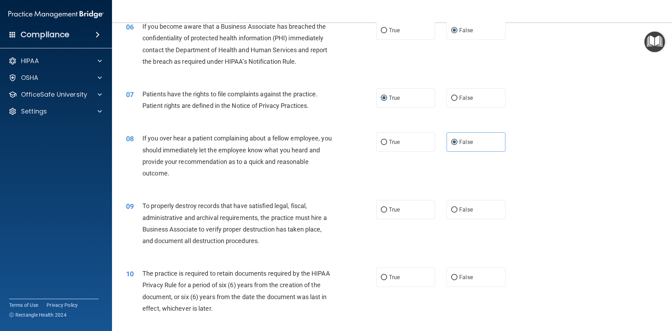
scroll to position [350, 0]
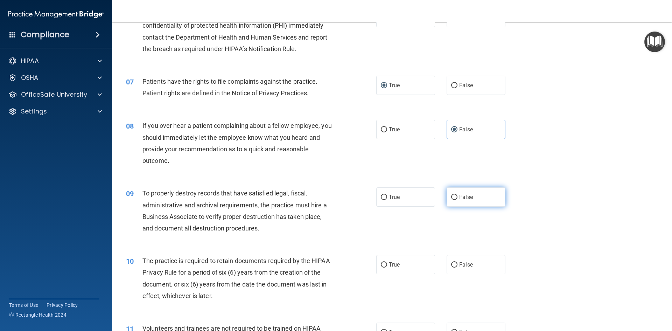
click at [452, 195] on input "False" at bounding box center [454, 197] width 6 height 5
radio input "true"
click at [381, 266] on input "True" at bounding box center [384, 264] width 6 height 5
radio input "true"
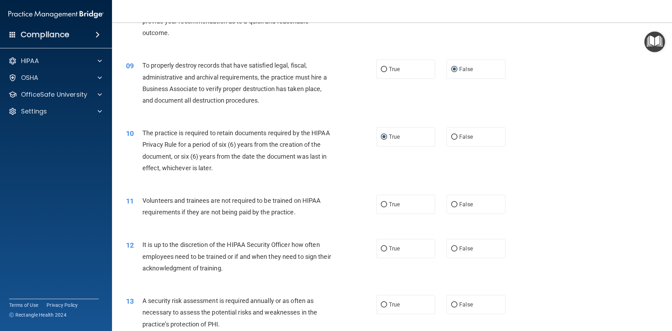
scroll to position [490, 0]
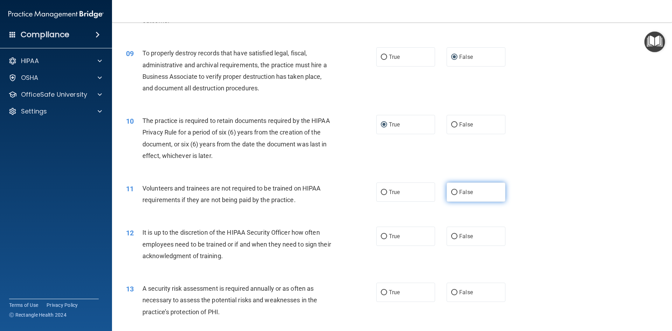
click at [451, 191] on input "False" at bounding box center [454, 192] width 6 height 5
radio input "true"
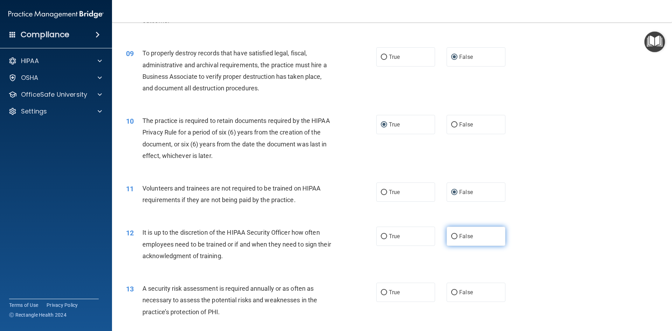
click at [451, 234] on input "False" at bounding box center [454, 236] width 6 height 5
radio input "true"
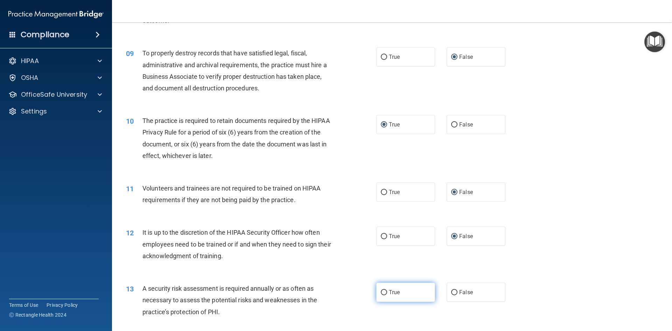
click at [383, 292] on input "True" at bounding box center [384, 292] width 6 height 5
radio input "true"
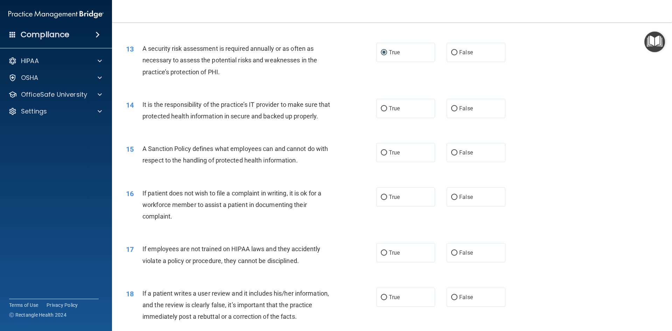
scroll to position [770, 0]
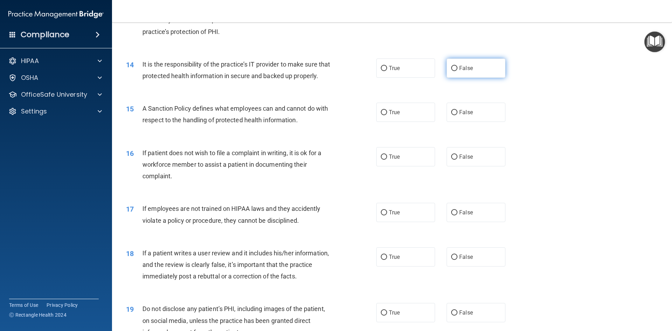
click at [453, 67] on input "False" at bounding box center [454, 68] width 6 height 5
radio input "true"
click at [451, 115] on input "False" at bounding box center [454, 112] width 6 height 5
radio input "true"
click at [385, 166] on label "True" at bounding box center [405, 156] width 59 height 19
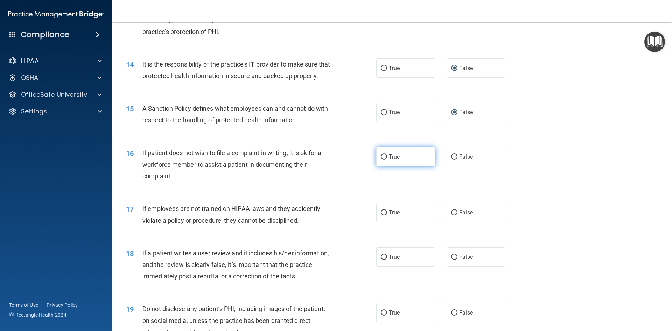
click at [385, 160] on input "True" at bounding box center [384, 156] width 6 height 5
radio input "true"
click at [451, 215] on input "False" at bounding box center [454, 212] width 6 height 5
radio input "true"
click at [451, 260] on input "False" at bounding box center [454, 256] width 6 height 5
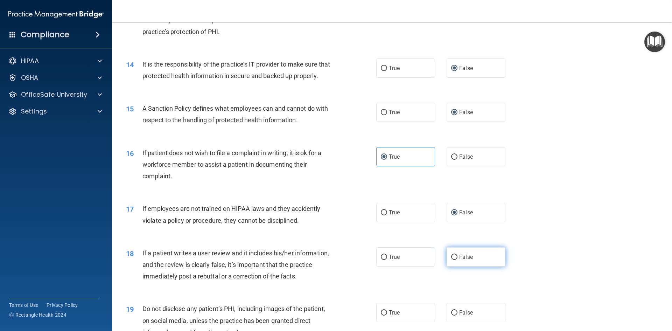
radio input "true"
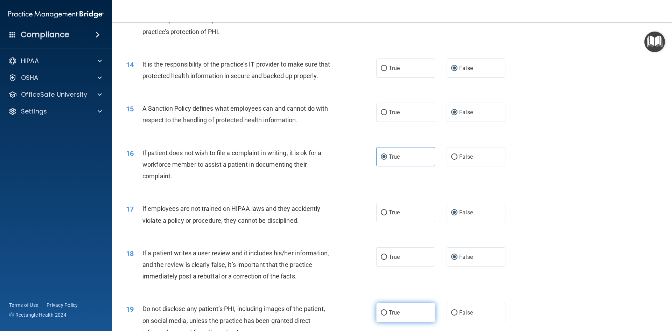
click at [382, 315] on input "True" at bounding box center [384, 312] width 6 height 5
radio input "true"
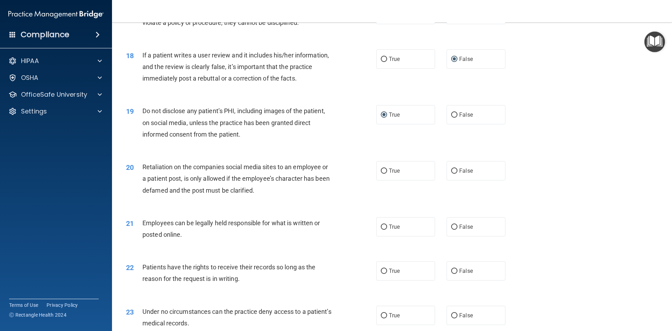
scroll to position [980, 0]
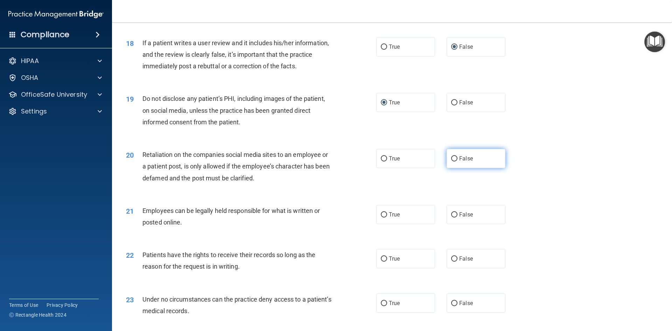
click at [453, 161] on input "False" at bounding box center [454, 158] width 6 height 5
radio input "true"
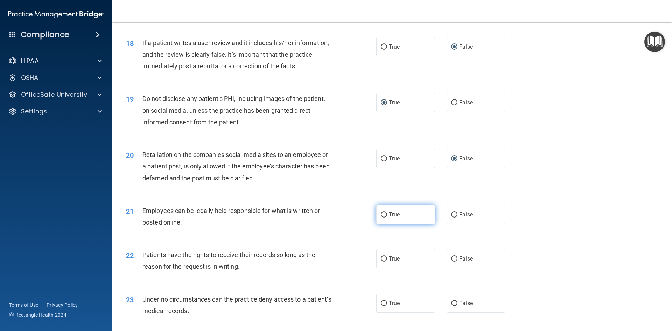
click at [381, 217] on input "True" at bounding box center [384, 214] width 6 height 5
radio input "true"
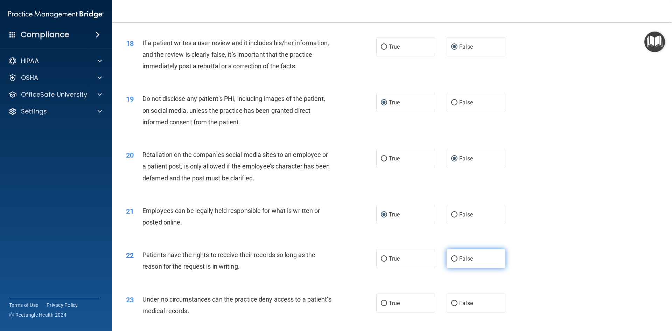
click at [453, 261] on input "False" at bounding box center [454, 258] width 6 height 5
radio input "true"
click at [453, 306] on input "False" at bounding box center [454, 303] width 6 height 5
radio input "true"
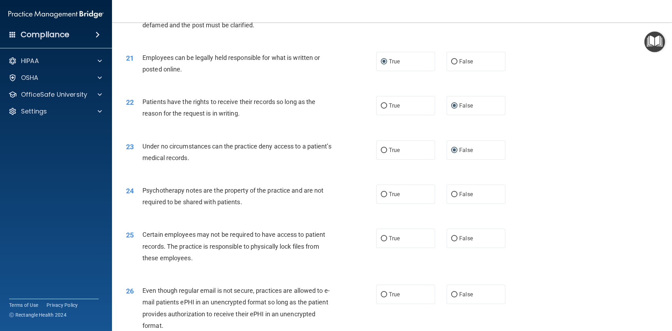
scroll to position [1154, 0]
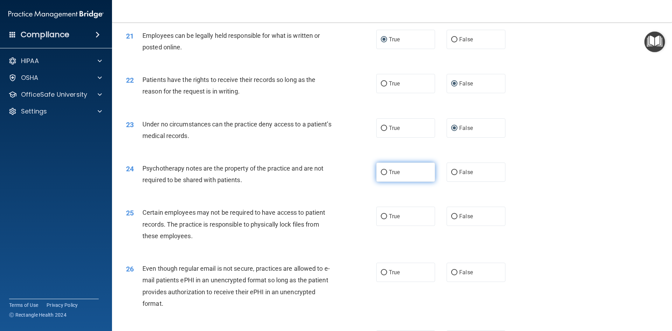
click at [381, 175] on input "True" at bounding box center [384, 172] width 6 height 5
radio input "true"
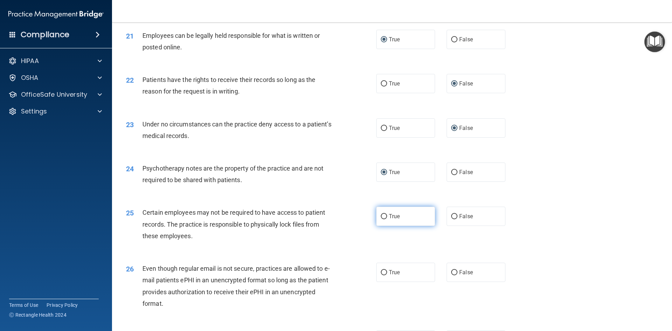
click at [381, 219] on input "True" at bounding box center [384, 216] width 6 height 5
radio input "true"
click at [383, 275] on input "True" at bounding box center [384, 272] width 6 height 5
radio input "true"
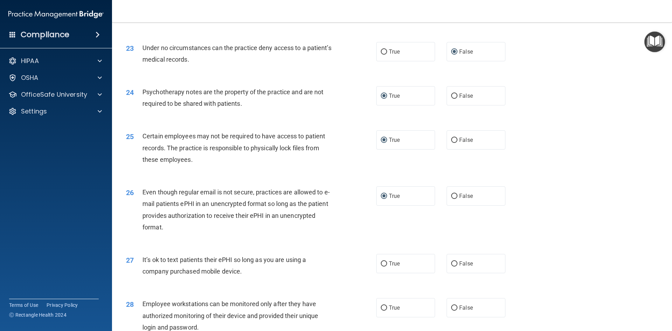
scroll to position [1259, 0]
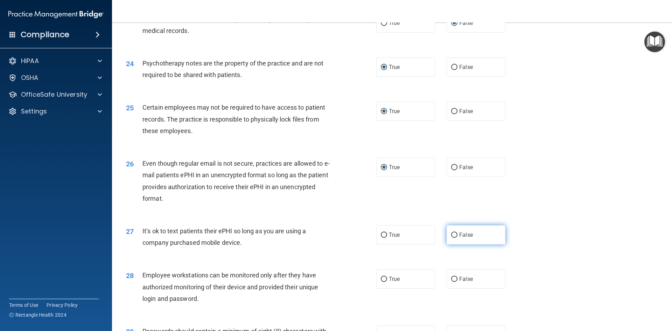
click at [452, 238] on input "False" at bounding box center [454, 234] width 6 height 5
radio input "true"
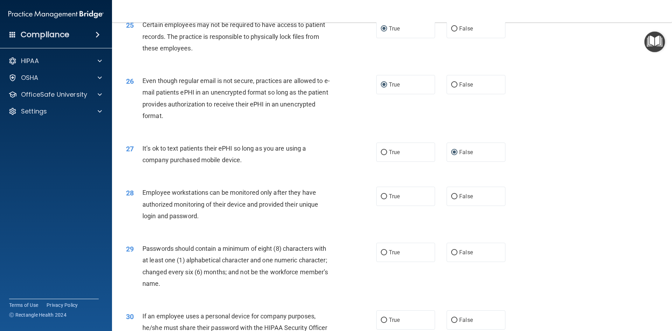
scroll to position [1364, 0]
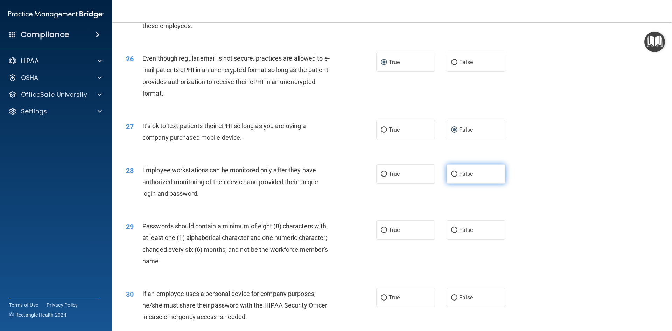
click at [451, 177] on input "False" at bounding box center [454, 173] width 6 height 5
radio input "true"
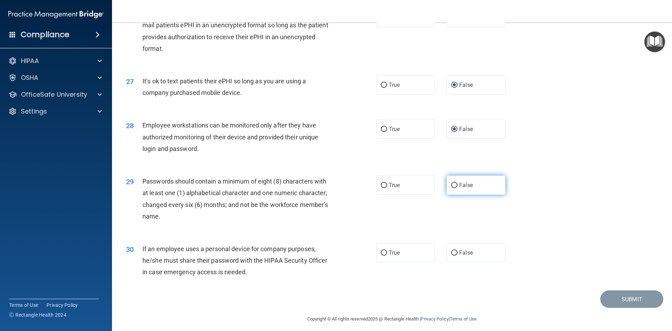
scroll to position [1426, 0]
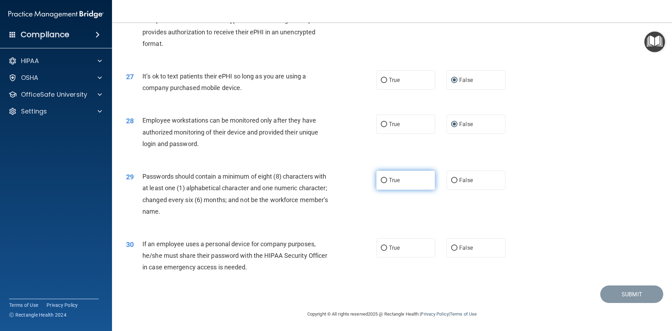
click at [381, 178] on input "True" at bounding box center [384, 180] width 6 height 5
radio input "true"
click at [452, 247] on input "False" at bounding box center [454, 247] width 6 height 5
radio input "true"
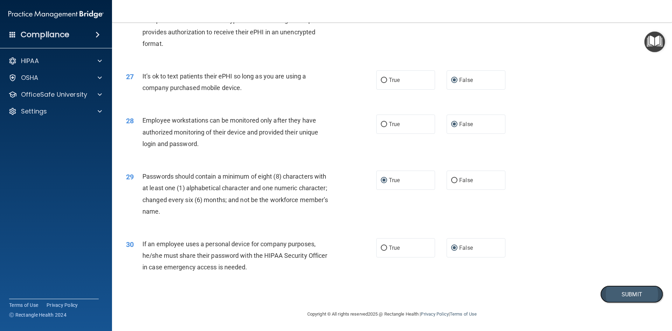
click at [625, 296] on button "Submit" at bounding box center [631, 294] width 63 height 18
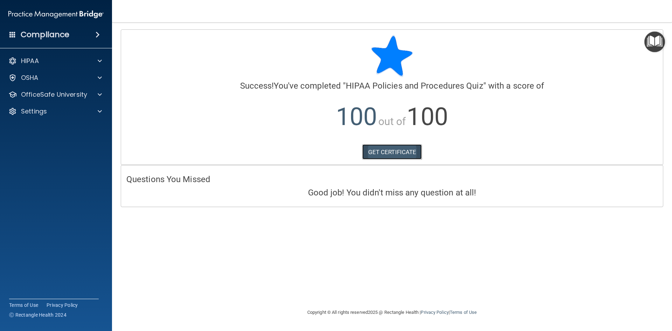
click at [385, 153] on link "GET CERTIFICATE" at bounding box center [392, 151] width 60 height 15
click at [36, 96] on p "OfficeSafe University" at bounding box center [54, 94] width 66 height 8
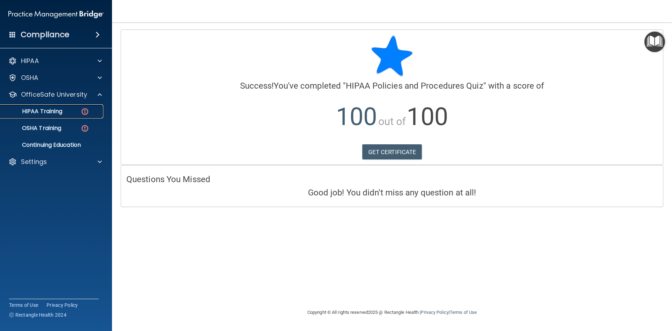
click at [56, 113] on p "HIPAA Training" at bounding box center [34, 111] width 58 height 7
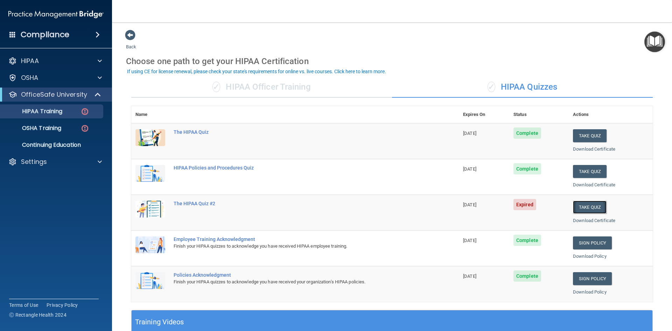
click at [585, 206] on button "Take Quiz" at bounding box center [590, 206] width 34 height 13
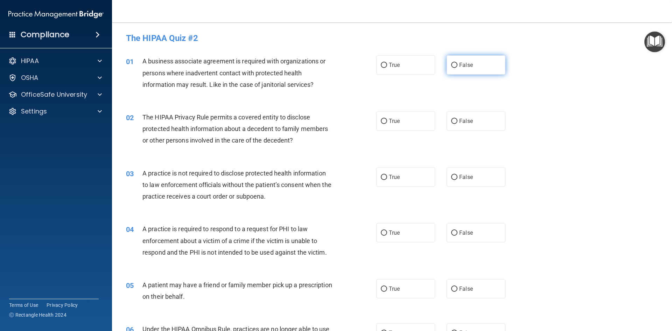
click at [451, 66] on input "False" at bounding box center [454, 65] width 6 height 5
radio input "true"
click at [381, 121] on input "True" at bounding box center [384, 121] width 6 height 5
radio input "true"
click at [451, 176] on input "False" at bounding box center [454, 177] width 6 height 5
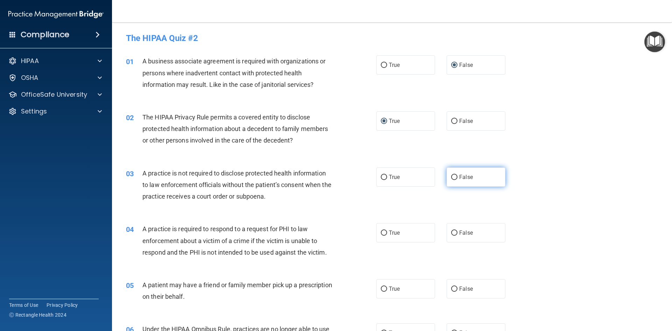
radio input "true"
click at [382, 232] on input "True" at bounding box center [384, 232] width 6 height 5
radio input "true"
click at [381, 288] on input "True" at bounding box center [384, 288] width 6 height 5
radio input "true"
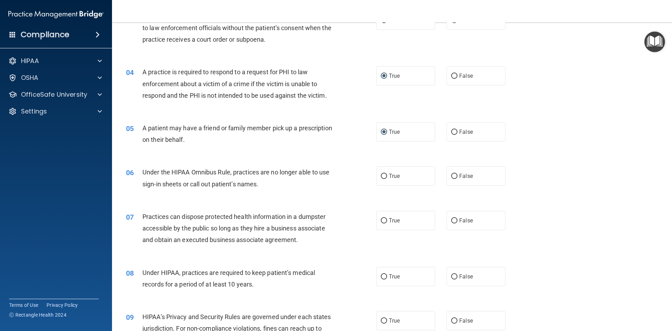
scroll to position [175, 0]
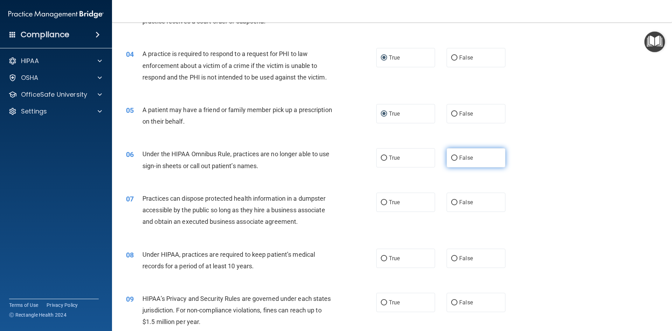
click at [451, 157] on input "False" at bounding box center [454, 157] width 6 height 5
radio input "true"
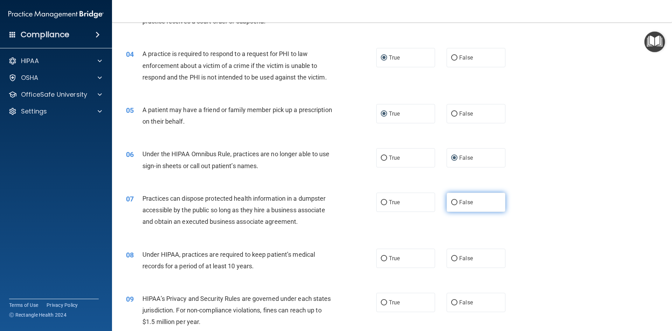
click at [452, 204] on input "False" at bounding box center [454, 202] width 6 height 5
radio input "true"
click at [452, 259] on input "False" at bounding box center [454, 258] width 6 height 5
radio input "true"
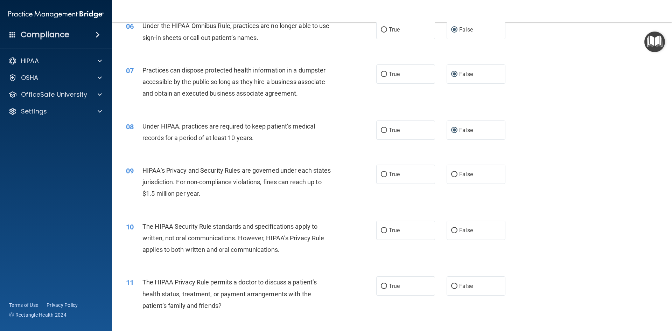
scroll to position [315, 0]
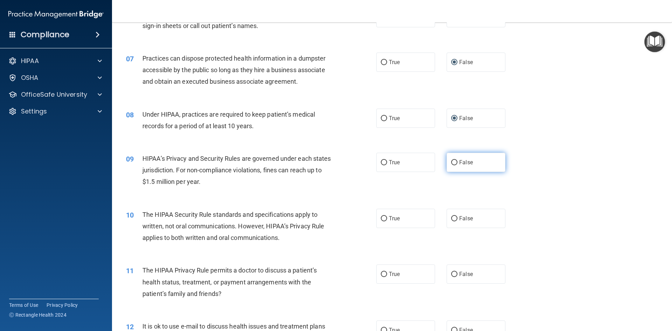
click at [452, 161] on input "False" at bounding box center [454, 162] width 6 height 5
radio input "true"
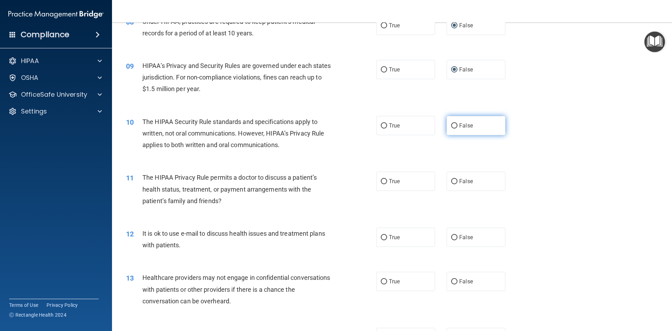
scroll to position [420, 0]
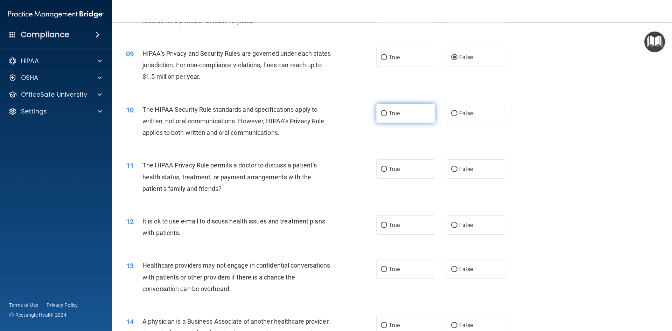
click at [381, 114] on input "True" at bounding box center [384, 113] width 6 height 5
radio input "true"
click at [381, 169] on input "True" at bounding box center [384, 169] width 6 height 5
radio input "true"
click at [381, 226] on input "True" at bounding box center [384, 224] width 6 height 5
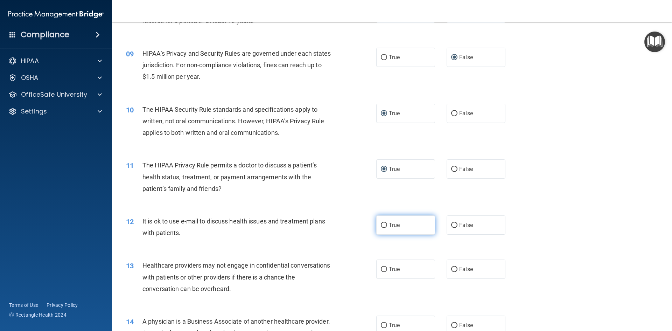
radio input "true"
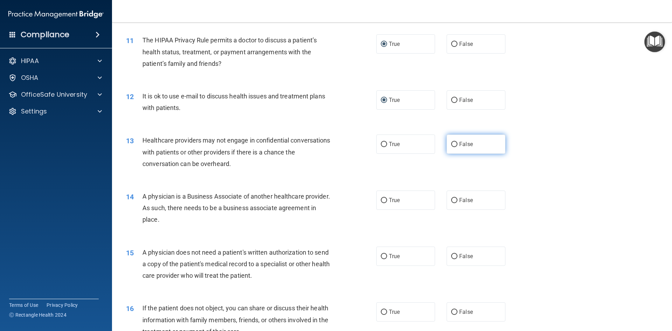
scroll to position [560, 0]
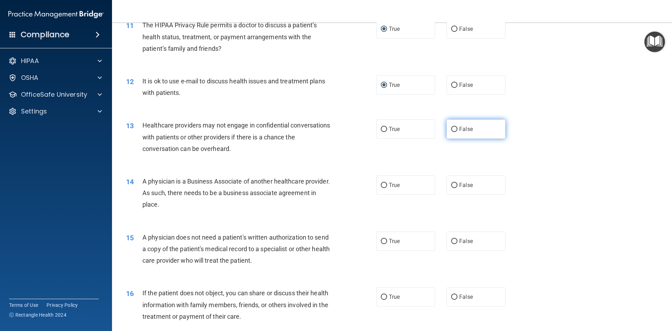
click at [451, 128] on input "False" at bounding box center [454, 129] width 6 height 5
radio input "true"
click at [451, 185] on input "False" at bounding box center [454, 185] width 6 height 5
radio input "true"
click at [381, 243] on input "True" at bounding box center [384, 241] width 6 height 5
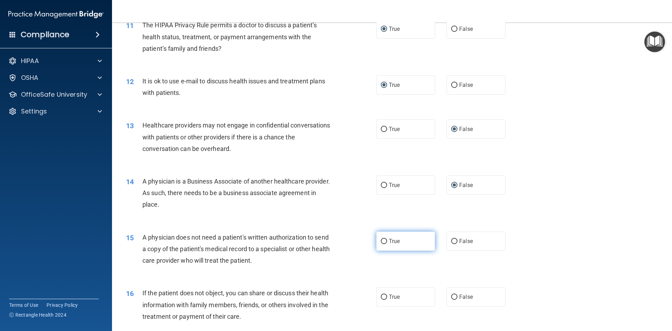
radio input "true"
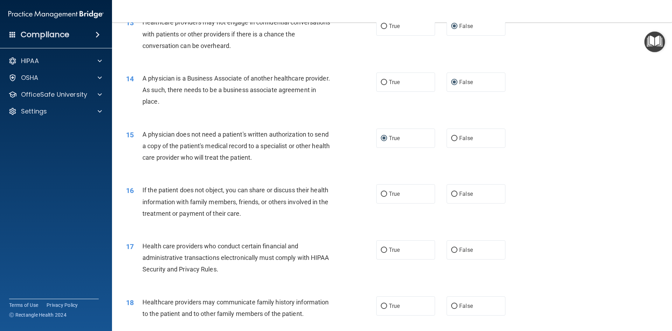
scroll to position [700, 0]
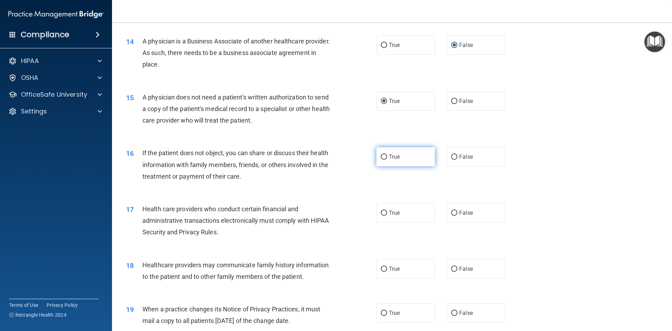
click at [383, 155] on input "True" at bounding box center [384, 156] width 6 height 5
radio input "true"
click at [381, 209] on label "True" at bounding box center [405, 212] width 59 height 19
click at [381, 210] on input "True" at bounding box center [384, 212] width 6 height 5
radio input "true"
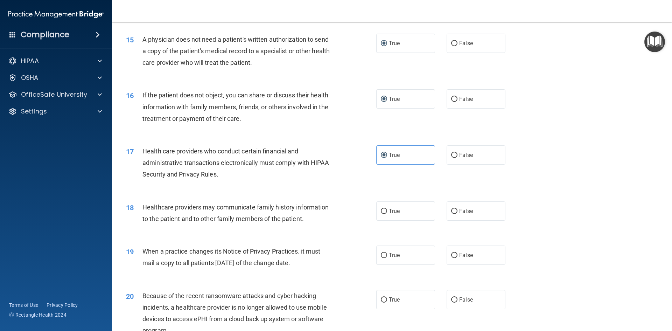
scroll to position [770, 0]
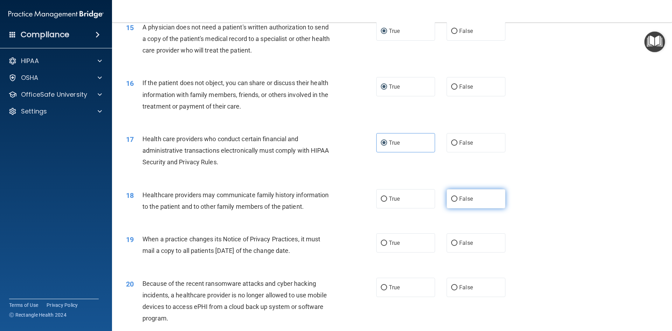
click at [450, 202] on label "False" at bounding box center [475, 198] width 59 height 19
click at [451, 202] on input "False" at bounding box center [454, 198] width 6 height 5
radio input "true"
click at [451, 242] on input "False" at bounding box center [454, 242] width 6 height 5
radio input "true"
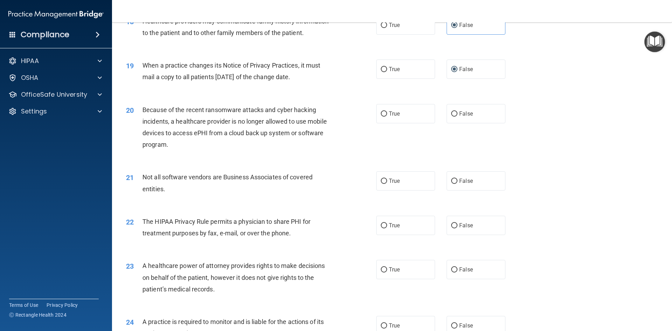
scroll to position [945, 0]
click at [452, 112] on input "False" at bounding box center [454, 112] width 6 height 5
radio input "true"
click at [381, 178] on input "True" at bounding box center [384, 179] width 6 height 5
radio input "true"
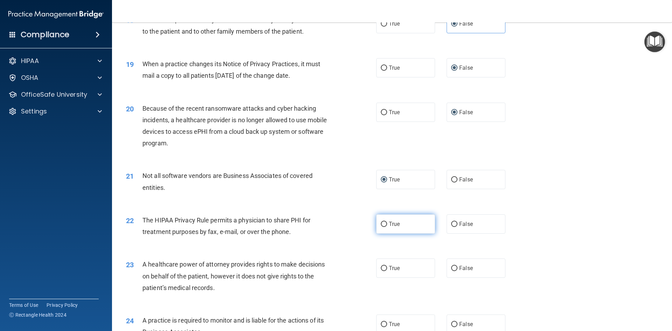
click at [381, 224] on input "True" at bounding box center [384, 223] width 6 height 5
radio input "true"
click at [453, 267] on input "False" at bounding box center [454, 268] width 6 height 5
radio input "true"
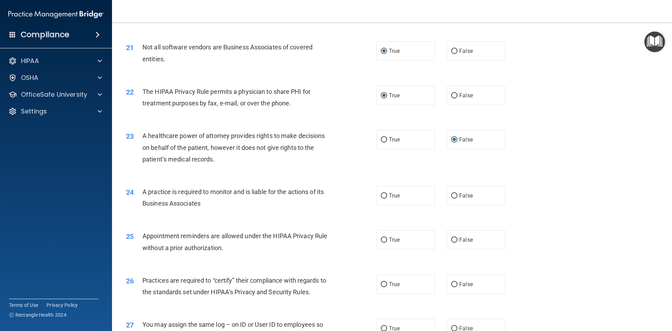
scroll to position [1085, 0]
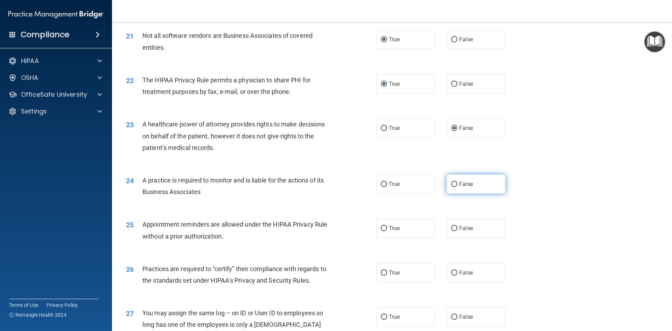
click at [451, 182] on input "False" at bounding box center [454, 184] width 6 height 5
radio input "true"
click at [381, 228] on input "True" at bounding box center [384, 228] width 6 height 5
radio input "true"
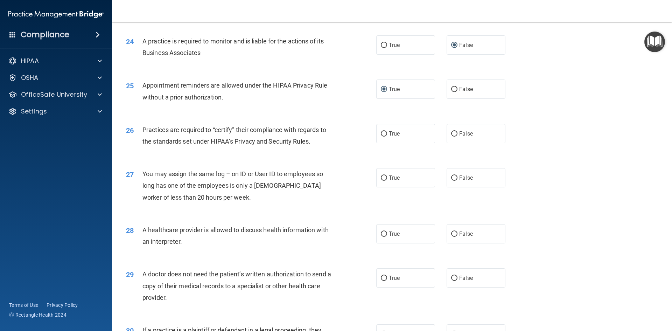
scroll to position [1224, 0]
click at [451, 132] on input "False" at bounding box center [454, 132] width 6 height 5
radio input "true"
click at [451, 174] on input "False" at bounding box center [454, 176] width 6 height 5
radio input "true"
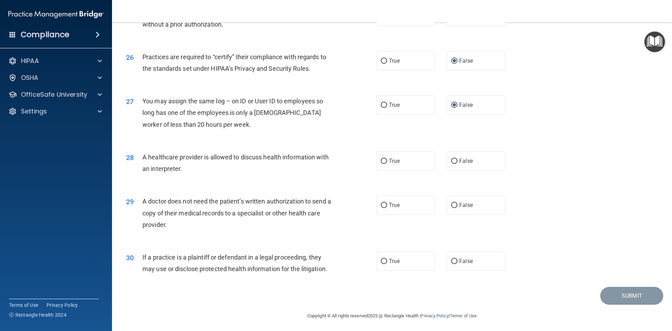
scroll to position [1298, 0]
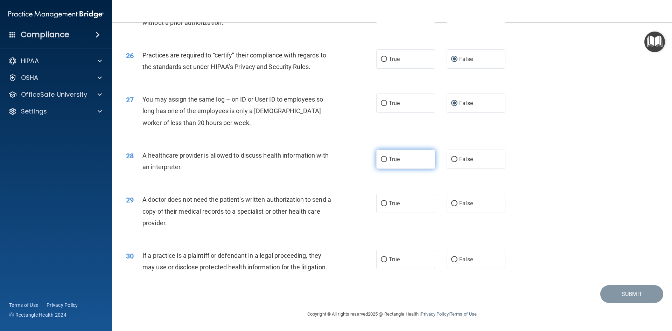
click at [381, 158] on input "True" at bounding box center [384, 159] width 6 height 5
radio input "true"
click at [381, 201] on input "True" at bounding box center [384, 203] width 6 height 5
radio input "true"
click at [382, 257] on input "True" at bounding box center [384, 259] width 6 height 5
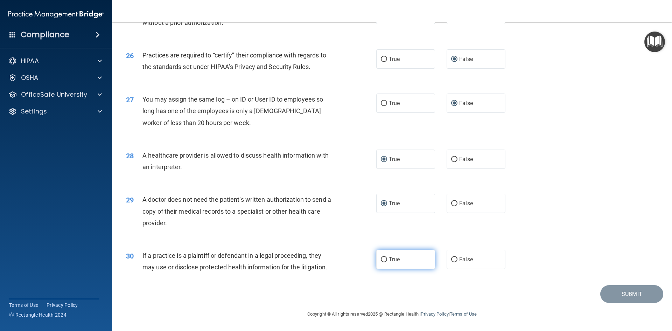
radio input "true"
click at [623, 294] on button "Submit" at bounding box center [631, 294] width 63 height 18
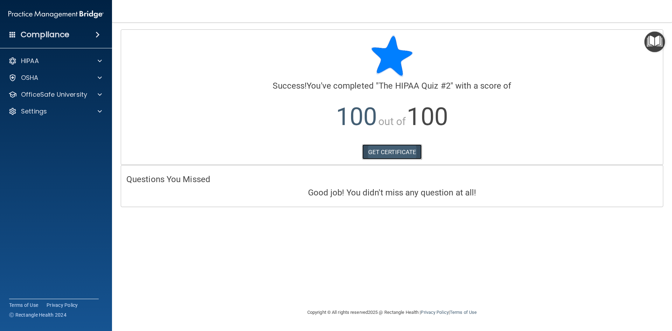
click at [391, 155] on link "GET CERTIFICATE" at bounding box center [392, 151] width 60 height 15
click at [41, 89] on div "OfficeSafe University" at bounding box center [56, 94] width 112 height 14
click at [97, 93] on div at bounding box center [98, 94] width 17 height 8
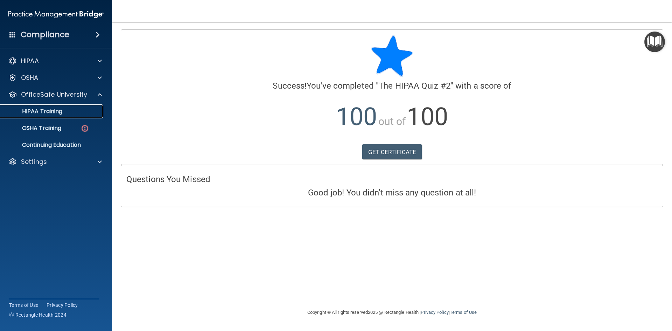
click at [59, 115] on link "HIPAA Training" at bounding box center [48, 111] width 110 height 14
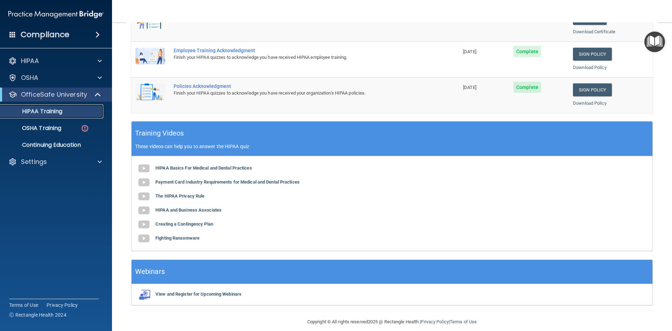
scroll to position [196, 0]
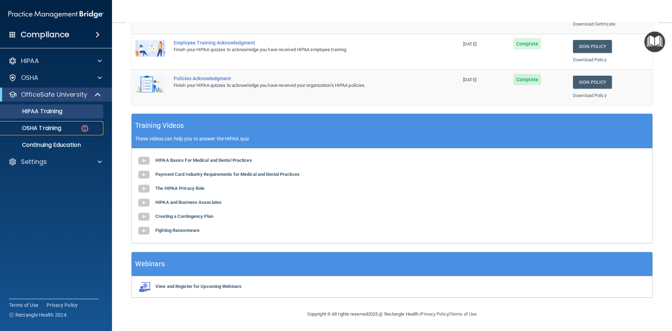
click at [52, 130] on p "OSHA Training" at bounding box center [33, 128] width 57 height 7
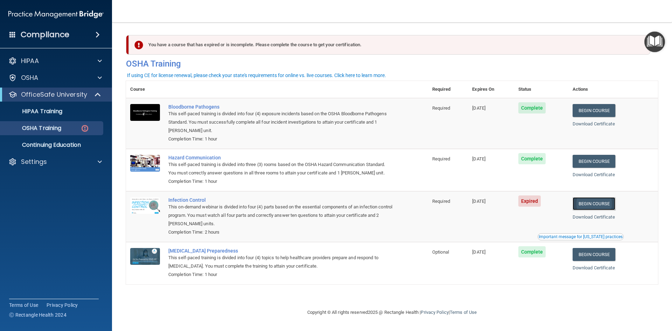
click at [594, 202] on link "Begin Course" at bounding box center [593, 203] width 43 height 13
click at [598, 205] on link "Begin Course" at bounding box center [593, 203] width 43 height 13
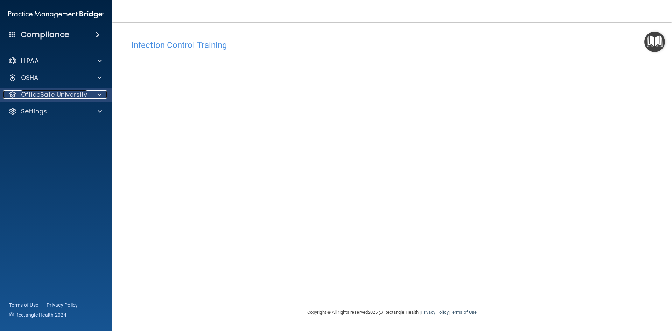
click at [85, 91] on p "OfficeSafe University" at bounding box center [54, 94] width 66 height 8
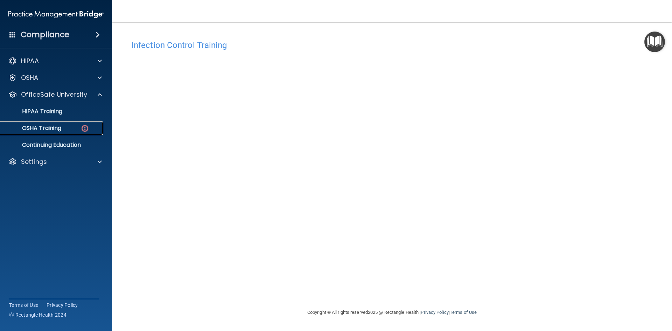
click at [47, 130] on p "OSHA Training" at bounding box center [33, 128] width 57 height 7
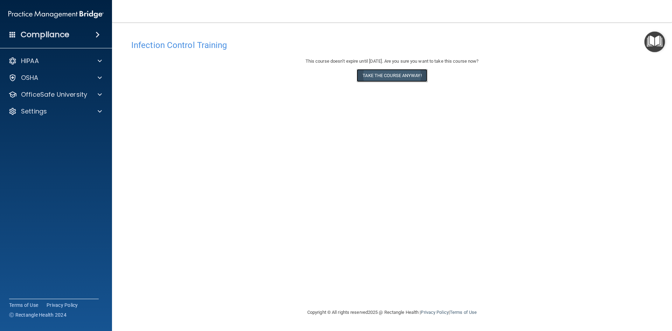
click at [402, 76] on button "Take the course anyway!" at bounding box center [391, 75] width 70 height 13
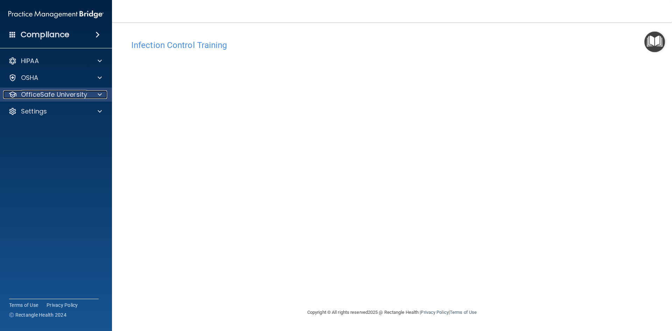
click at [41, 93] on p "OfficeSafe University" at bounding box center [54, 94] width 66 height 8
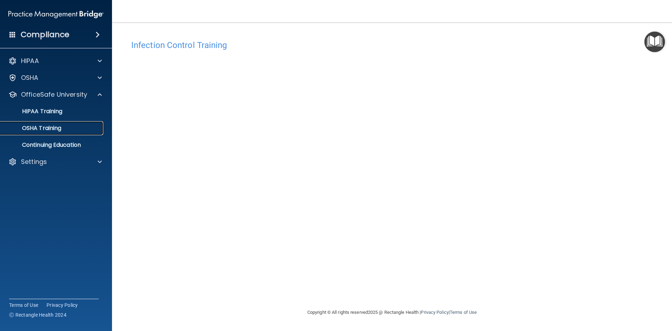
click at [37, 131] on p "OSHA Training" at bounding box center [33, 128] width 57 height 7
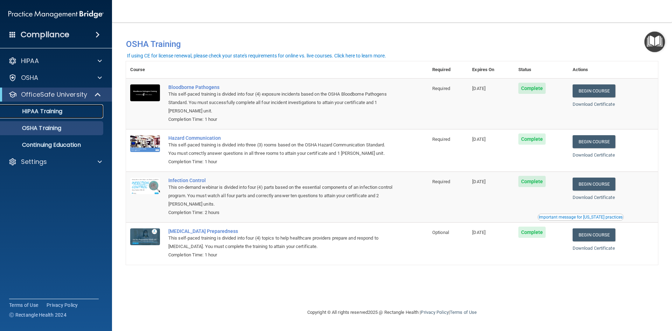
click at [38, 112] on p "HIPAA Training" at bounding box center [34, 111] width 58 height 7
